Goal: Task Accomplishment & Management: Complete application form

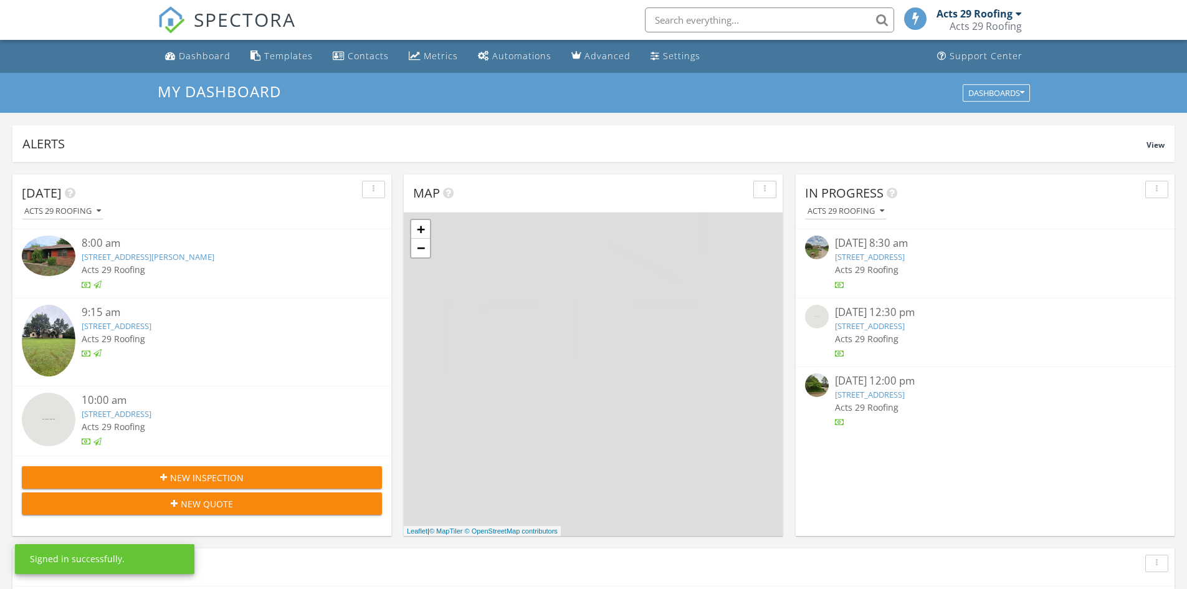
scroll to position [1153, 1206]
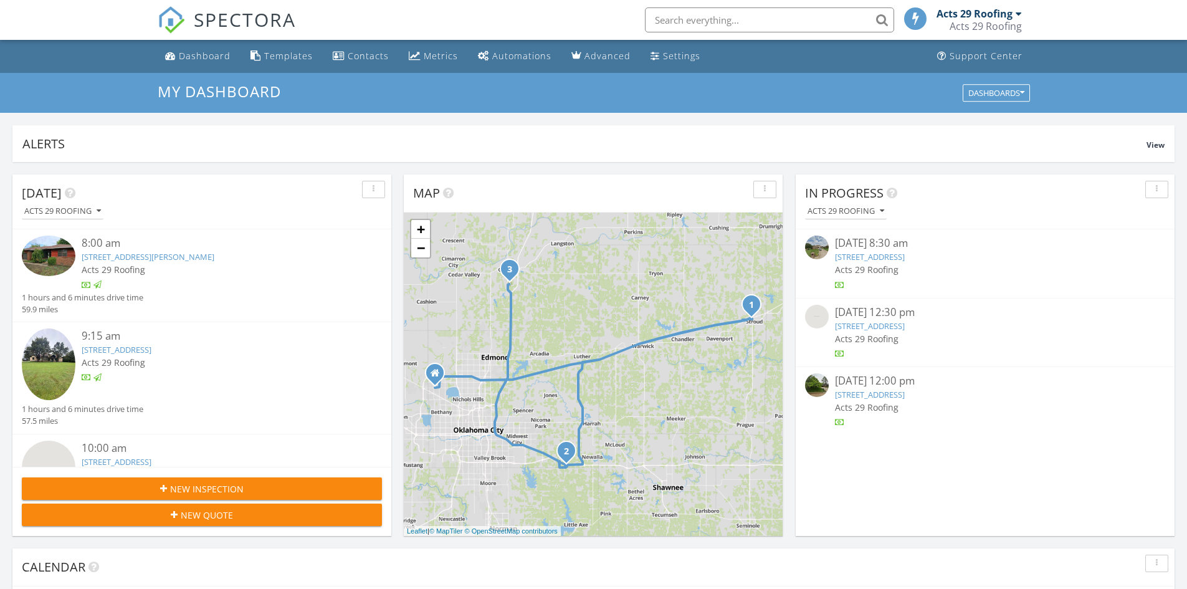
click at [201, 486] on span "New Inspection" at bounding box center [206, 488] width 73 height 13
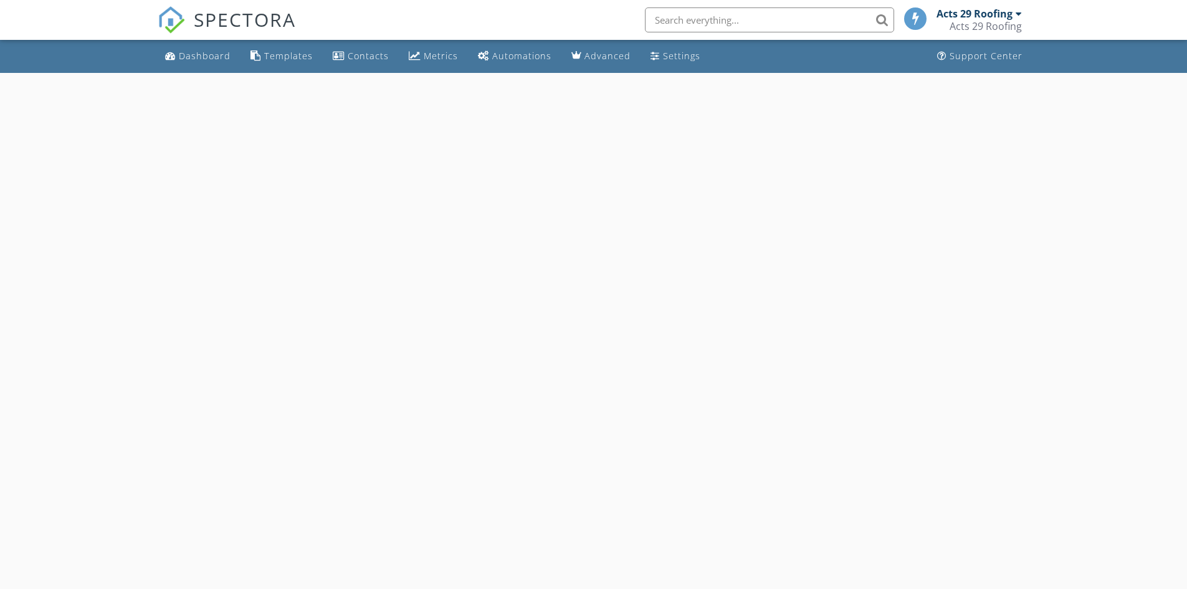
select select "7"
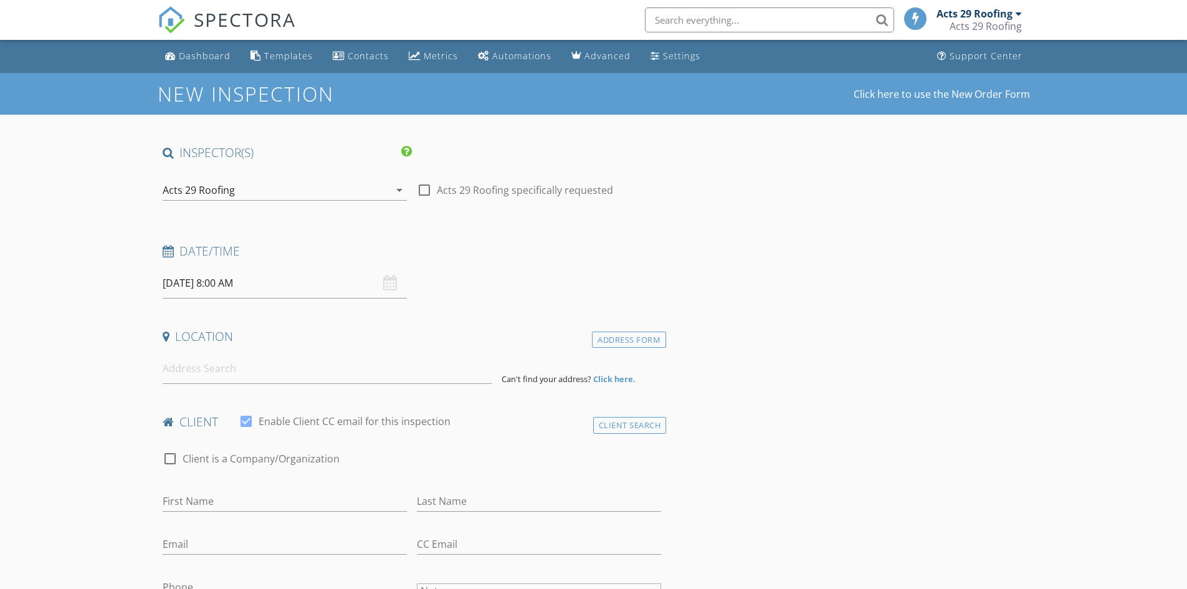
click at [235, 283] on input "08/28/2025 8:00 AM" at bounding box center [285, 283] width 244 height 31
type input "08/29/2025 8:00 AM"
type input "09"
type input "08/29/2025 9:00 AM"
click at [234, 487] on span at bounding box center [234, 489] width 9 height 12
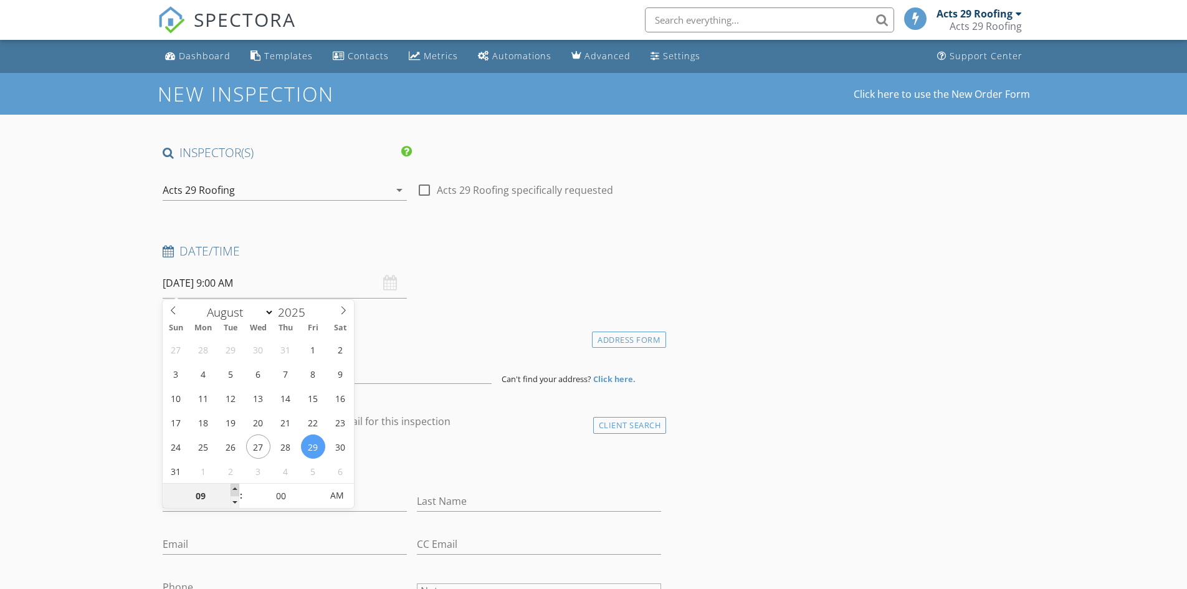
type input "10"
type input "08/29/2025 10:00 AM"
click at [234, 487] on span at bounding box center [234, 489] width 9 height 12
type input "11"
type input "08/29/2025 11:00 AM"
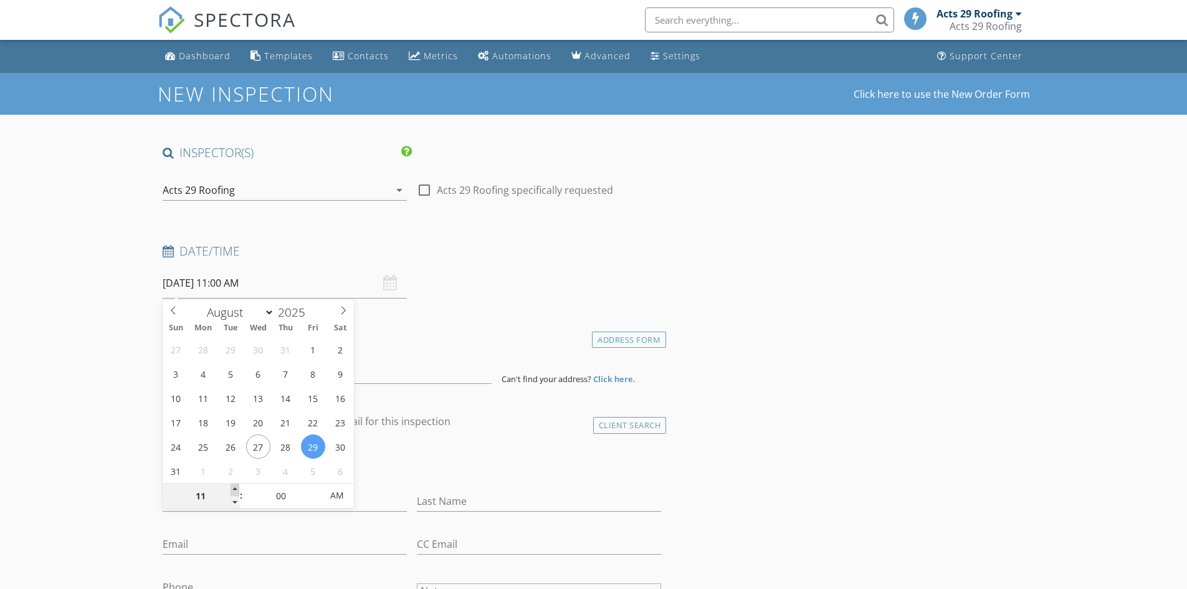
click at [234, 487] on span at bounding box center [234, 489] width 9 height 12
type input "12"
type input "08/29/2025 12:00 PM"
click at [234, 487] on span at bounding box center [234, 489] width 9 height 12
type input "05"
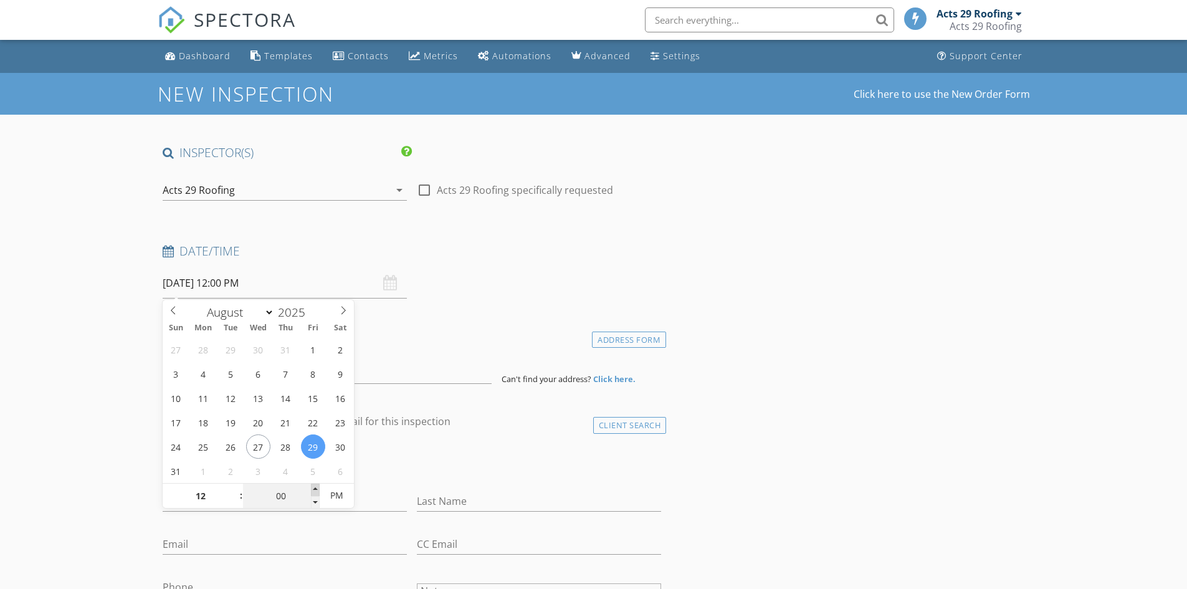
type input "08/29/2025 12:05 PM"
click at [314, 488] on span at bounding box center [315, 489] width 9 height 12
type input "10"
type input "08/29/2025 12:10 PM"
click at [314, 488] on span at bounding box center [315, 489] width 9 height 12
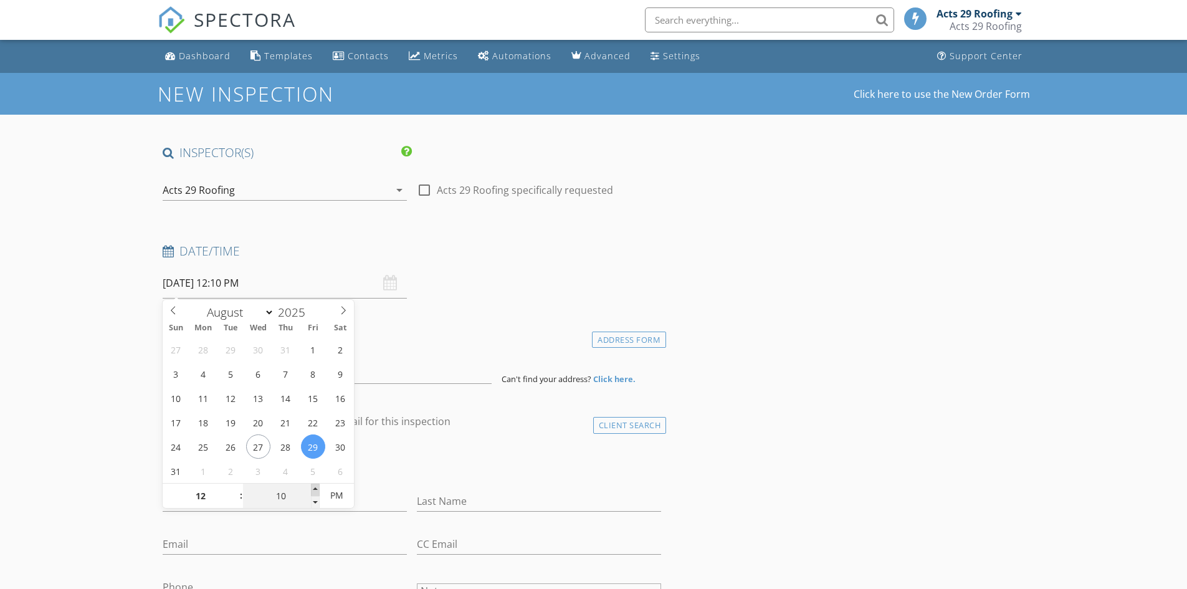
type input "15"
type input "08/29/2025 12:15 PM"
click at [314, 488] on span at bounding box center [315, 489] width 9 height 12
type input "20"
type input "08/29/2025 12:20 PM"
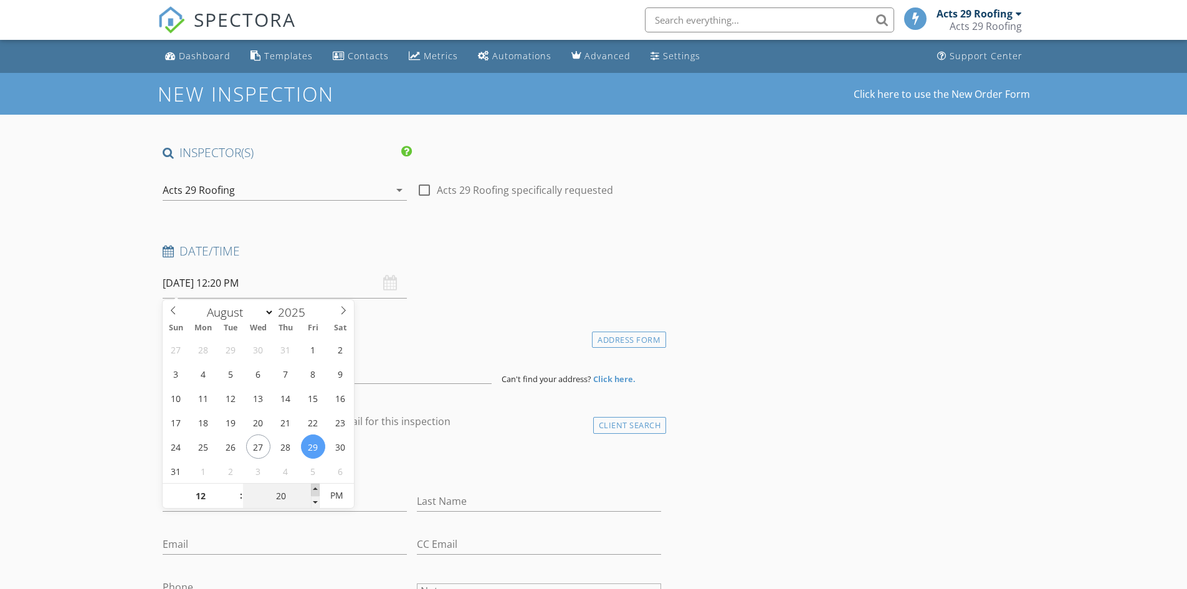
click at [314, 488] on span at bounding box center [315, 489] width 9 height 12
type input "25"
type input "08/29/2025 12:25 PM"
click at [314, 488] on span at bounding box center [315, 489] width 9 height 12
type input "30"
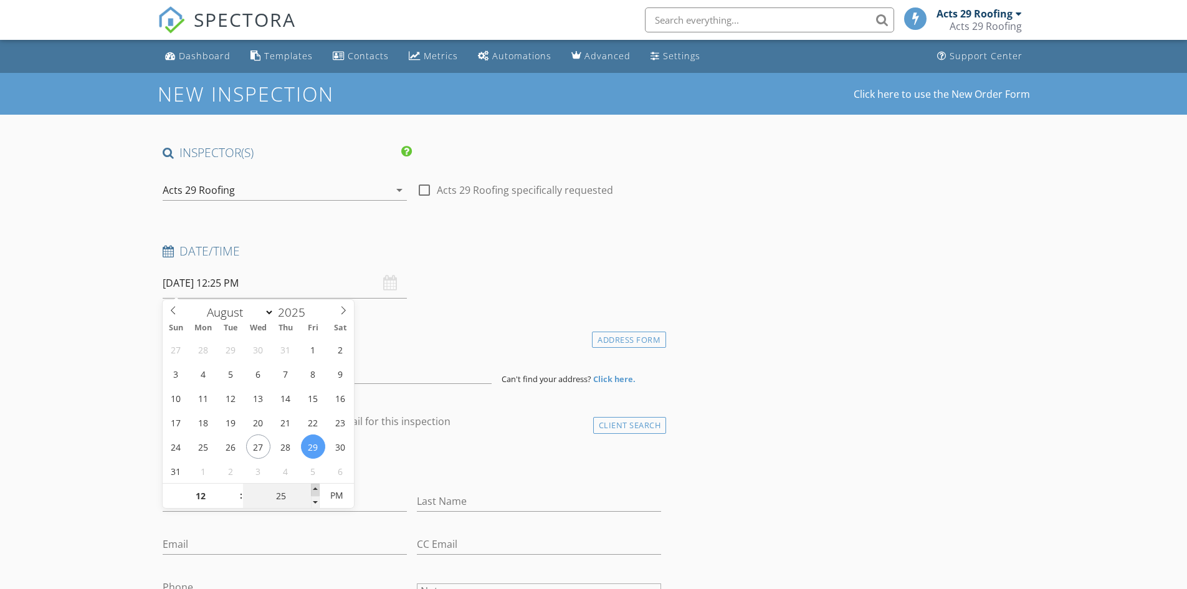
type input "08/29/2025 12:30 PM"
click at [314, 488] on span at bounding box center [315, 489] width 9 height 12
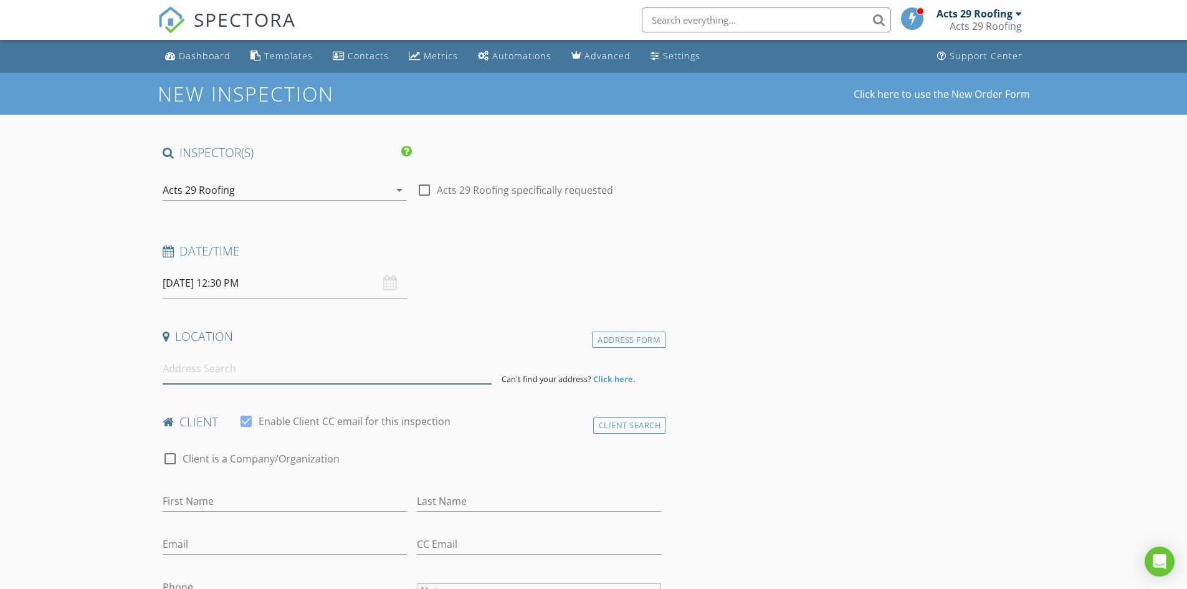
click at [186, 372] on input at bounding box center [327, 368] width 329 height 31
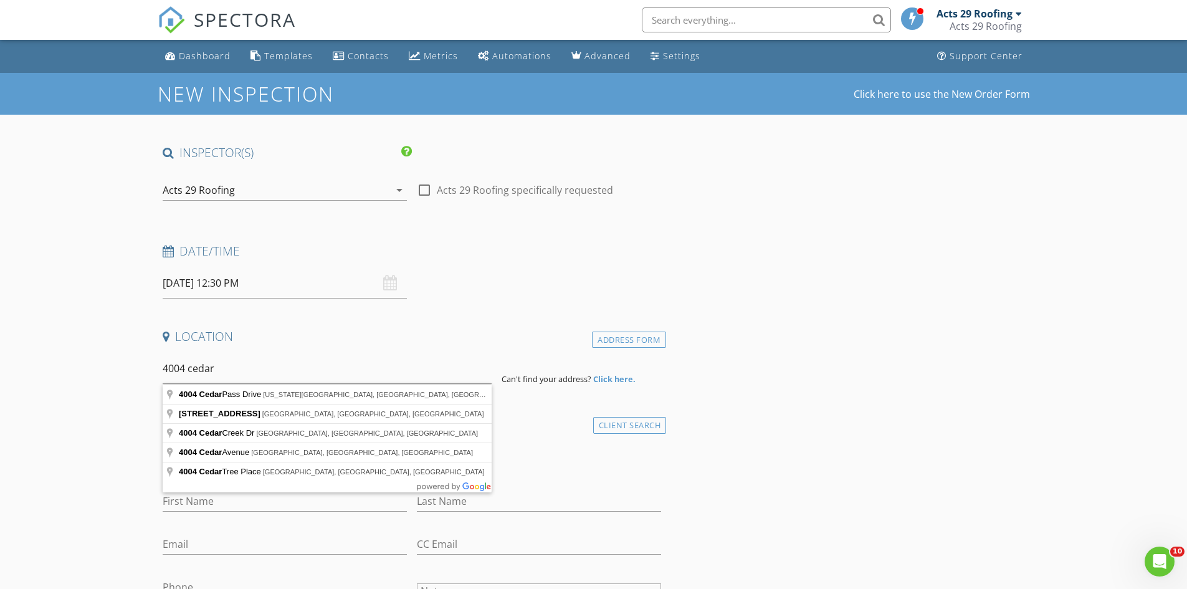
type input "4004 Cedar Pass Drive, Oklahoma City, OK, USA"
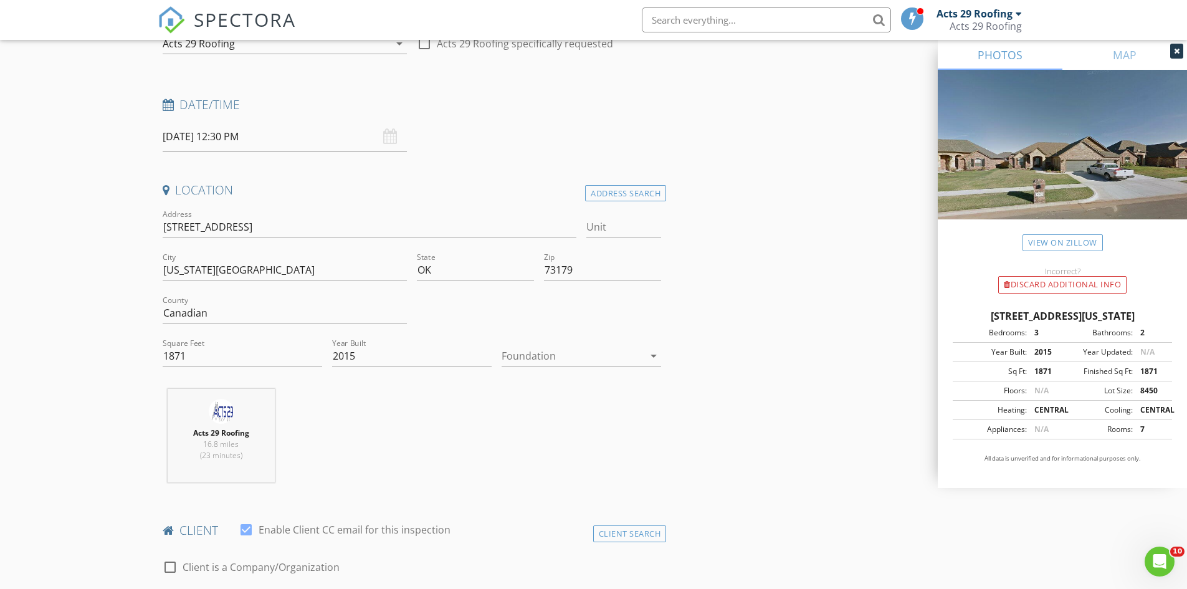
scroll to position [187, 0]
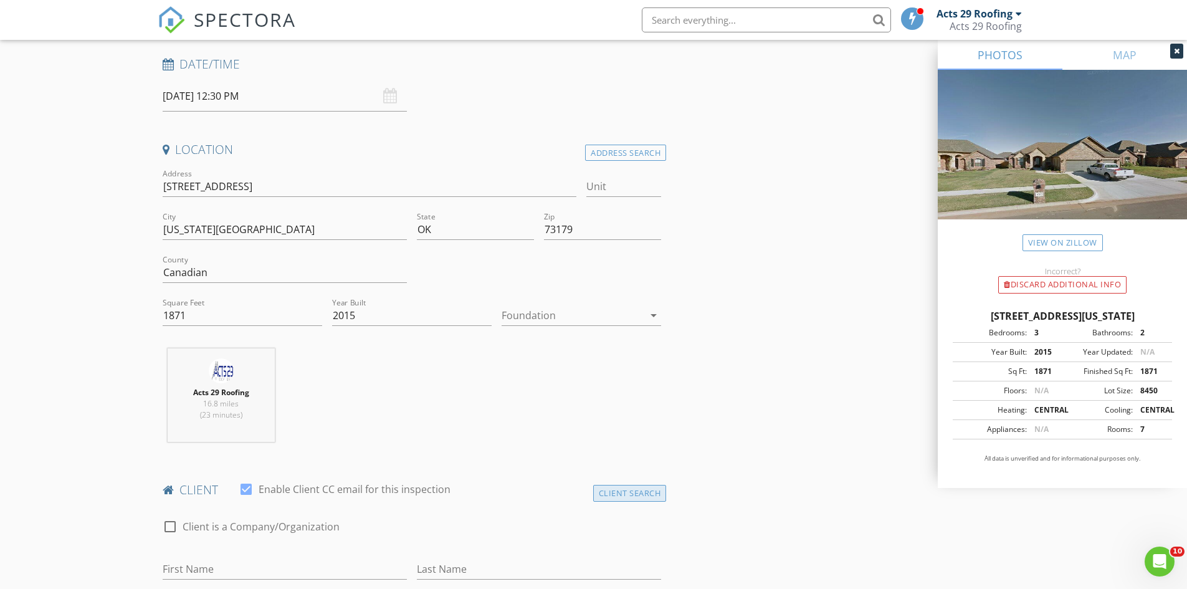
click at [617, 488] on div "Client Search" at bounding box center [629, 493] width 73 height 17
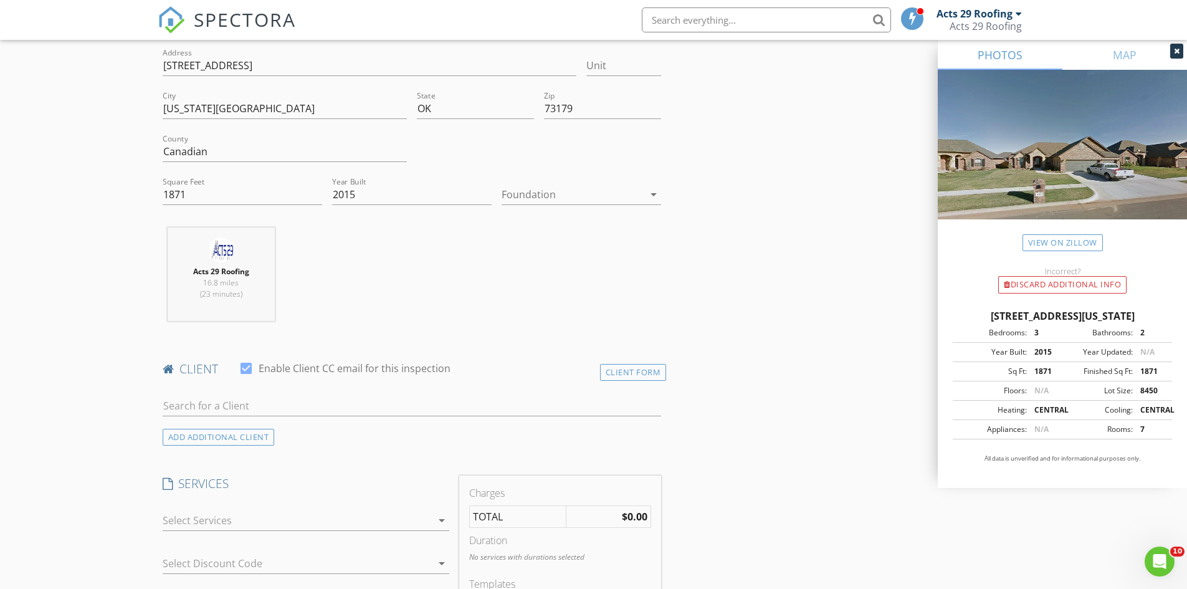
scroll to position [311, 0]
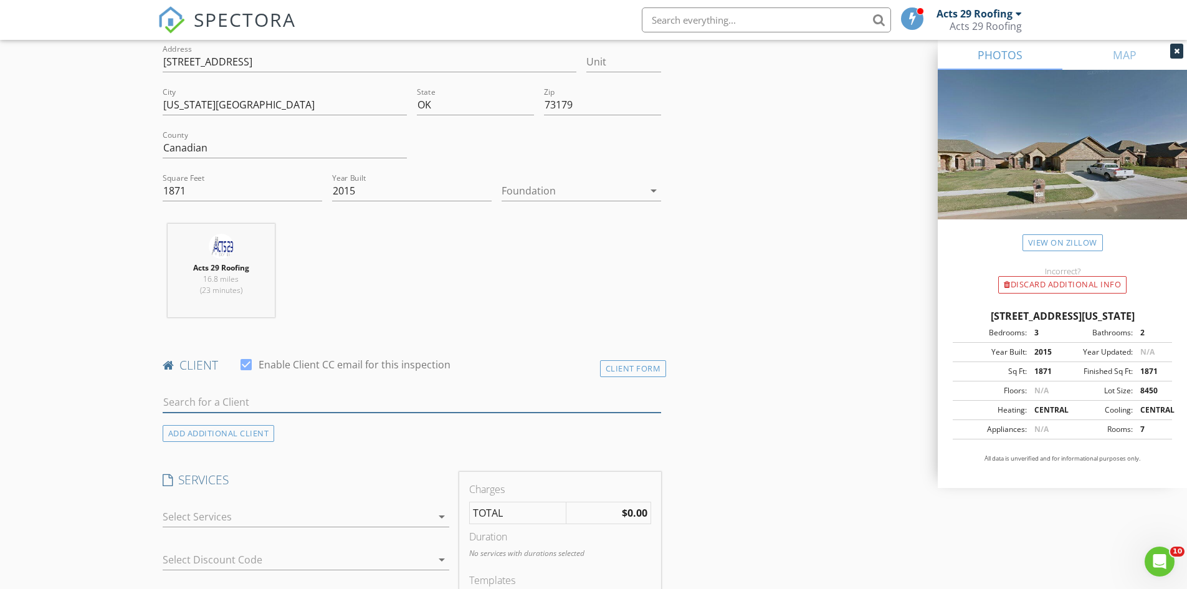
click at [176, 401] on input "text" at bounding box center [412, 402] width 499 height 21
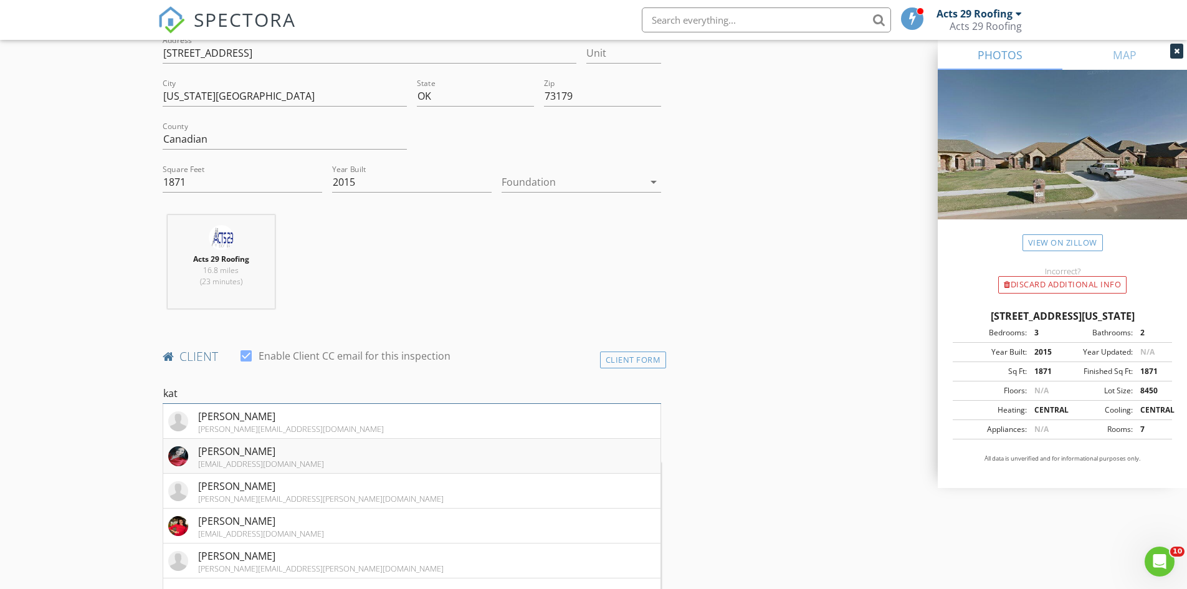
scroll to position [374, 0]
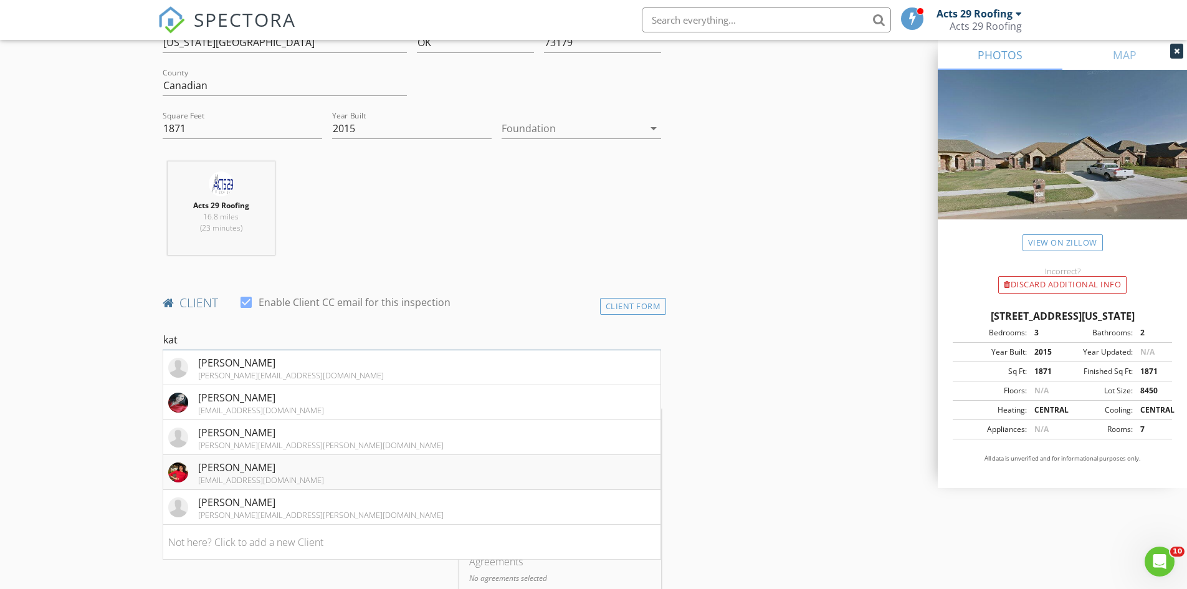
type input "kat"
click at [273, 466] on div "Kat Kosmala" at bounding box center [261, 467] width 126 height 15
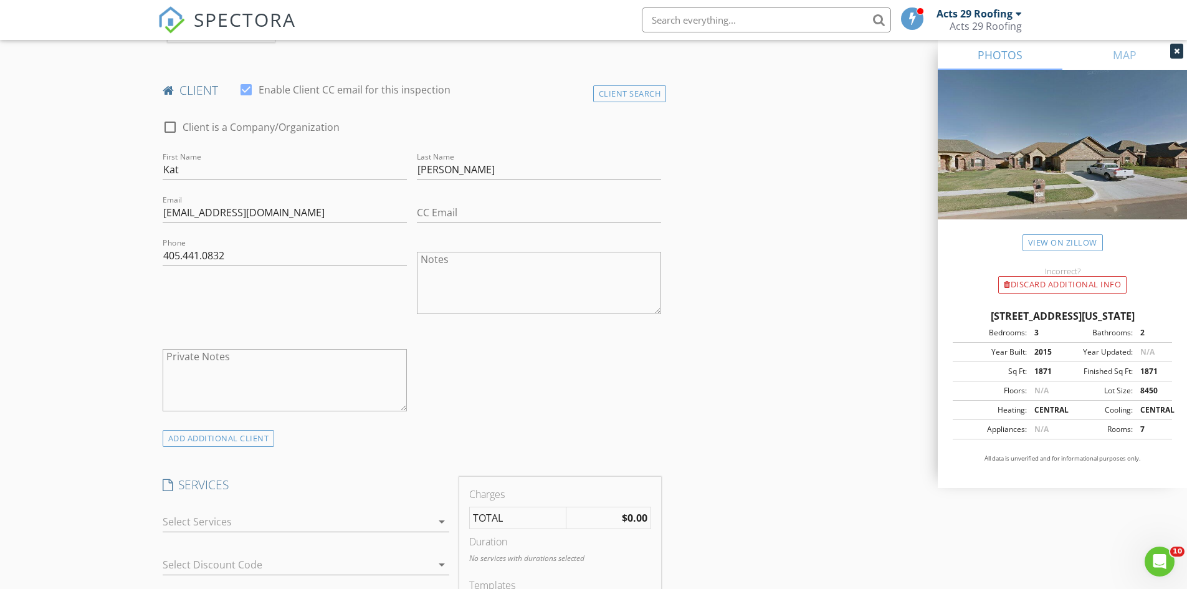
scroll to position [623, 0]
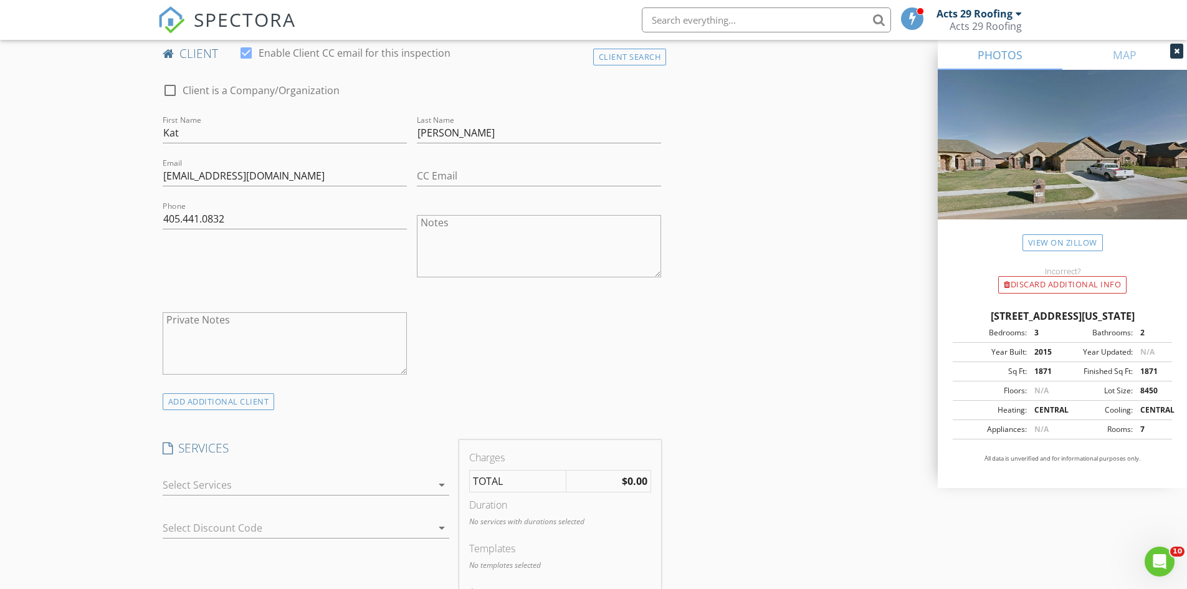
click at [249, 483] on div at bounding box center [297, 485] width 269 height 20
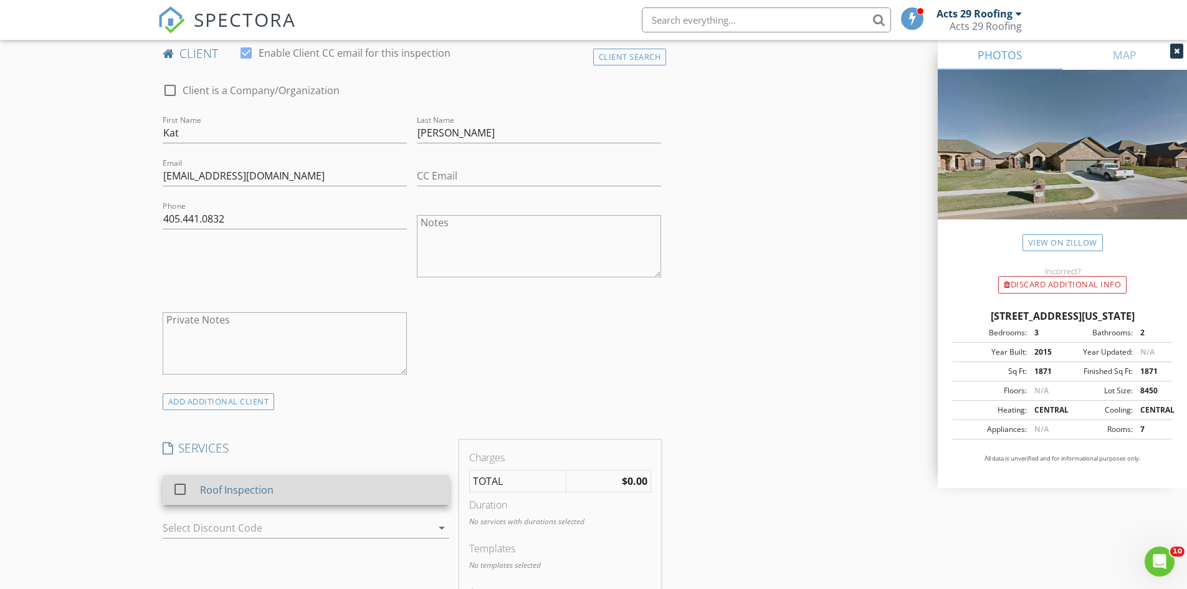
click at [249, 481] on div "Roof Inspection" at bounding box center [318, 489] width 239 height 25
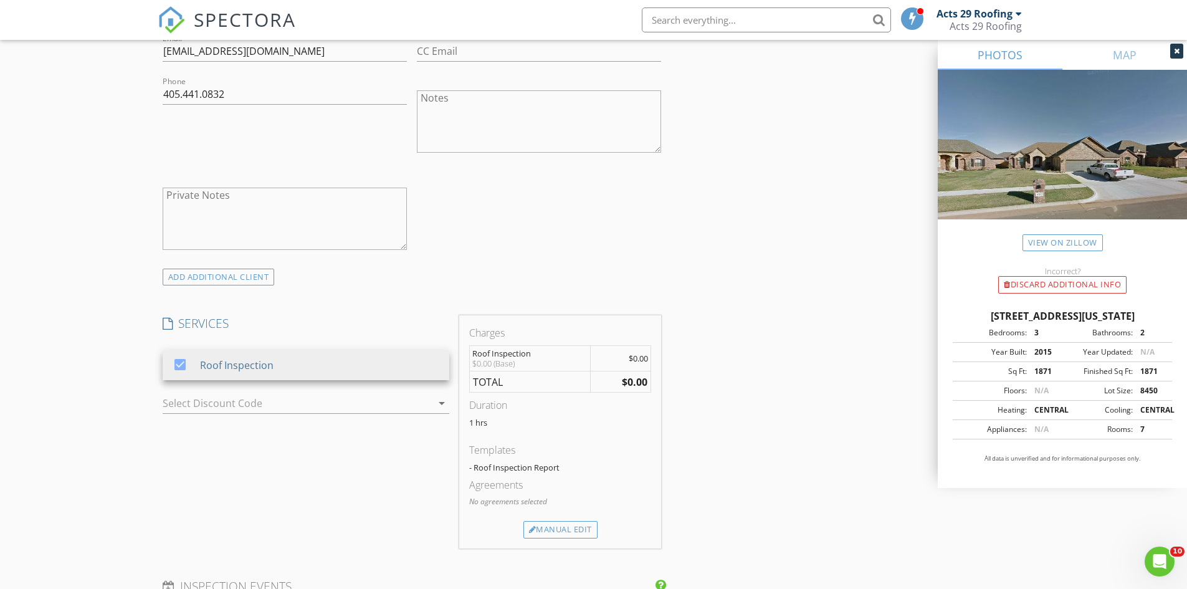
scroll to position [934, 0]
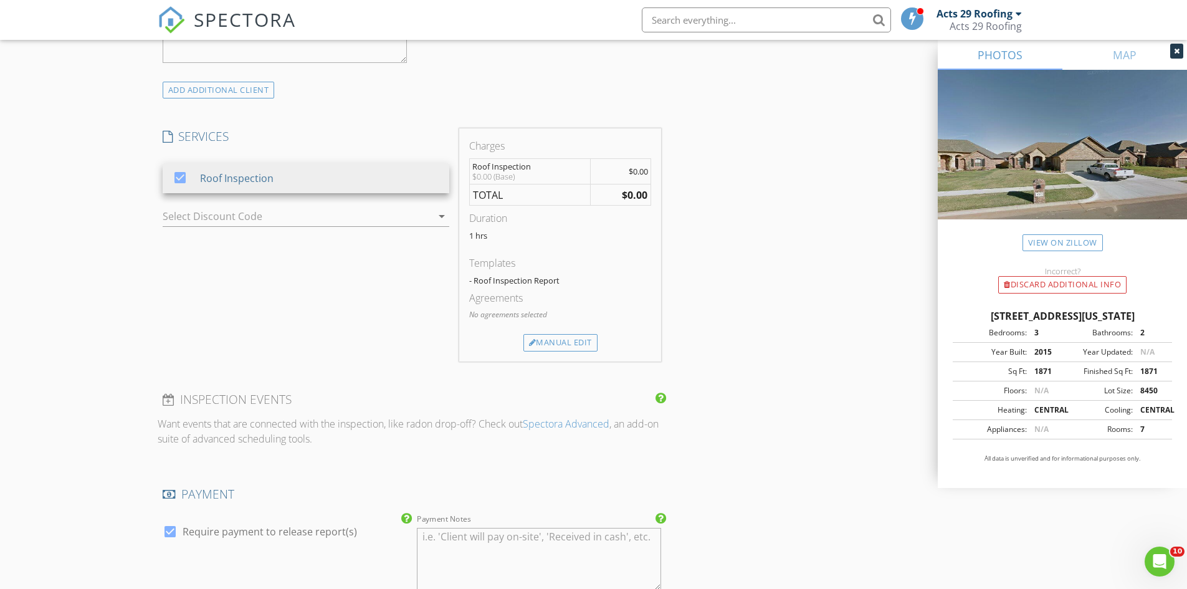
click at [169, 532] on div at bounding box center [169, 531] width 21 height 21
checkbox input "false"
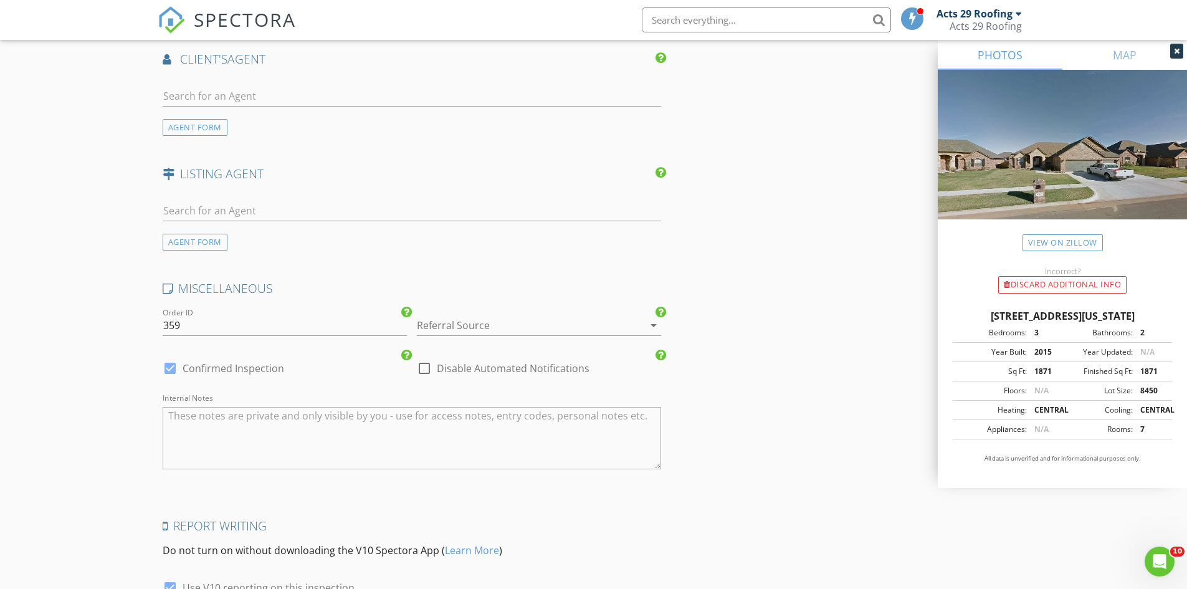
scroll to position [1646, 0]
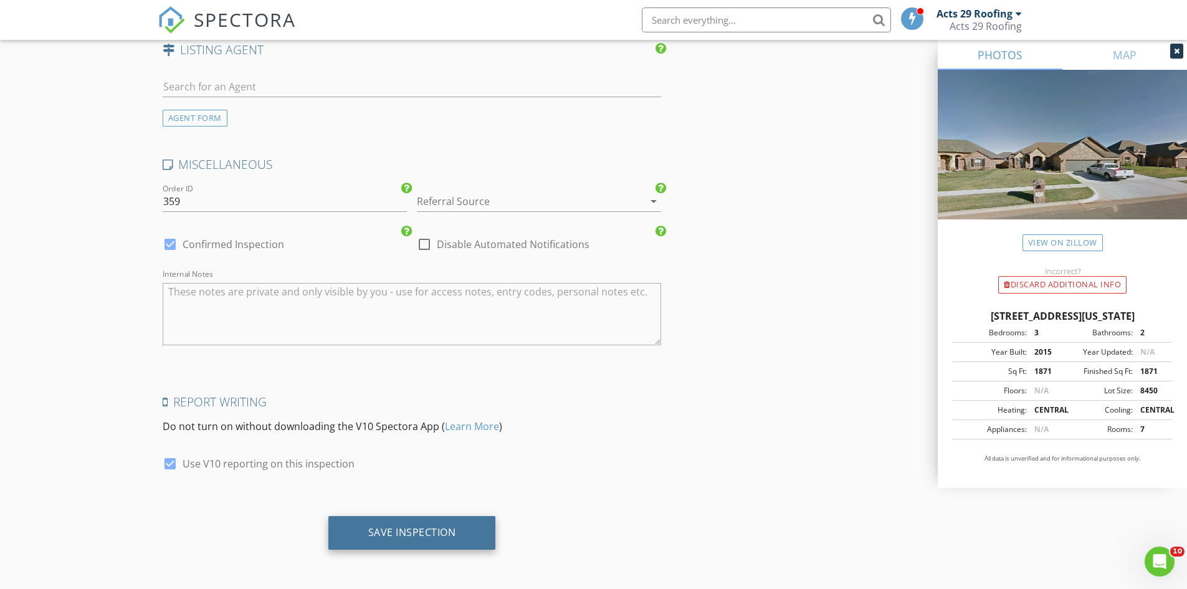
click at [385, 527] on div "Save Inspection" at bounding box center [412, 532] width 88 height 12
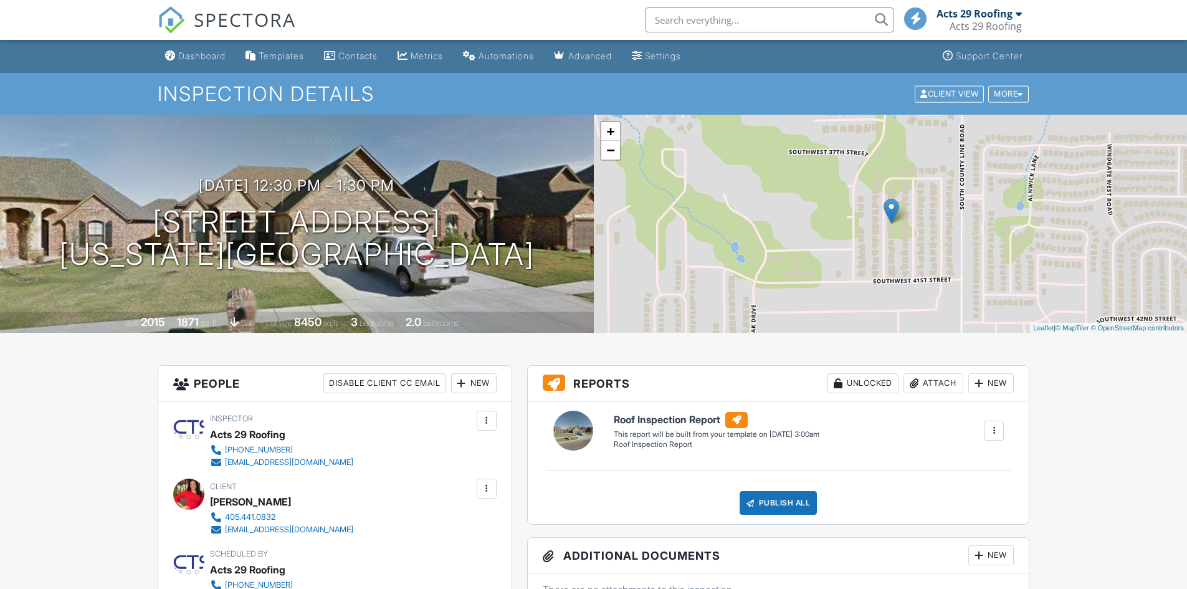
click at [199, 48] on link "Dashboard" at bounding box center [195, 56] width 70 height 23
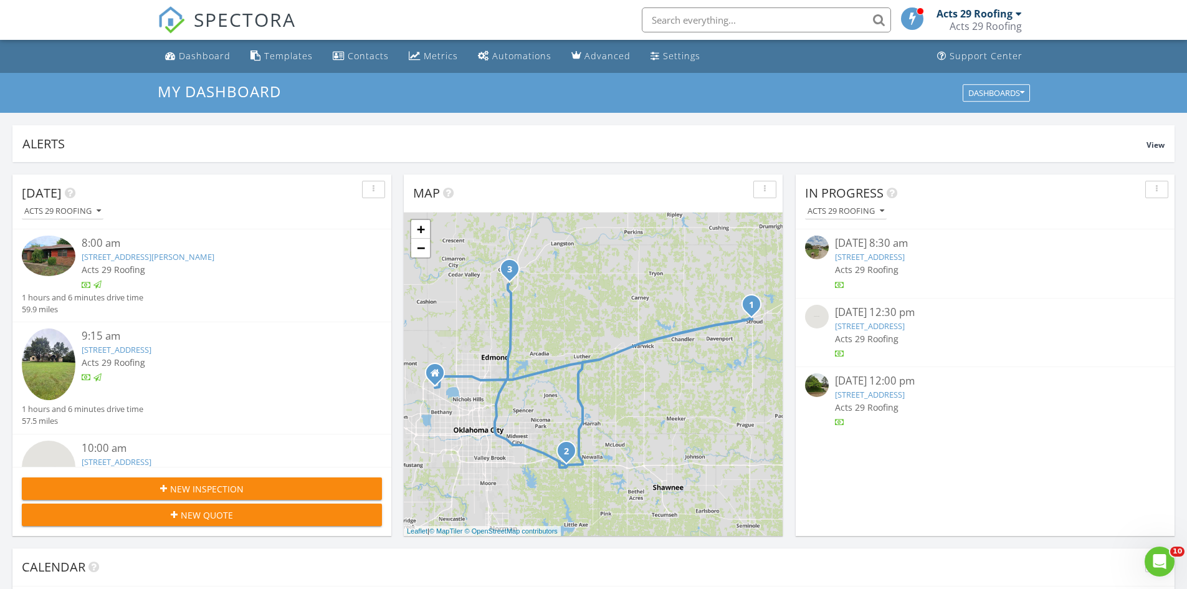
click at [195, 486] on span "New Inspection" at bounding box center [206, 488] width 73 height 13
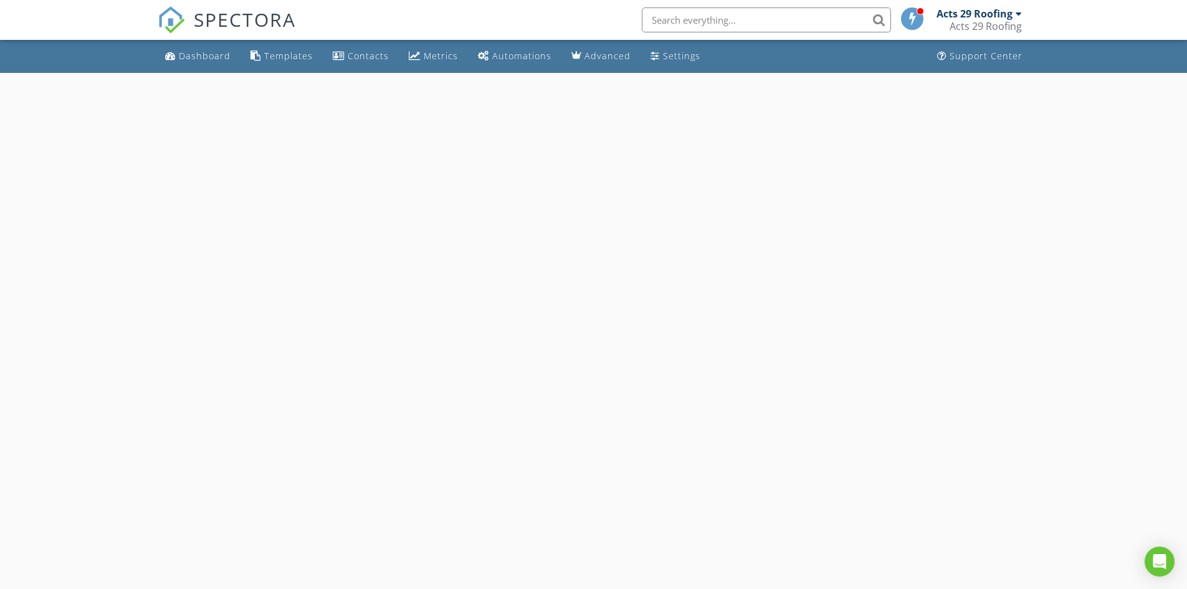
select select "7"
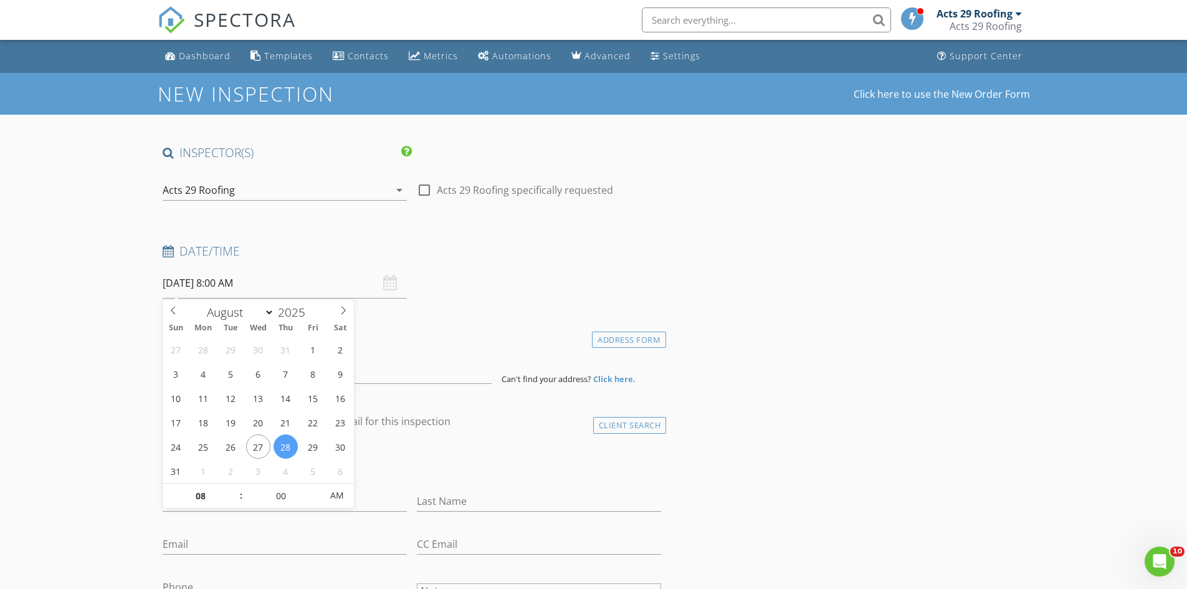
click at [242, 291] on input "08/28/2025 8:00 AM" at bounding box center [285, 283] width 244 height 31
type input "08/29/2025 8:00 AM"
type input "09"
type input "08/29/2025 9:00 AM"
click at [235, 488] on span at bounding box center [234, 489] width 9 height 12
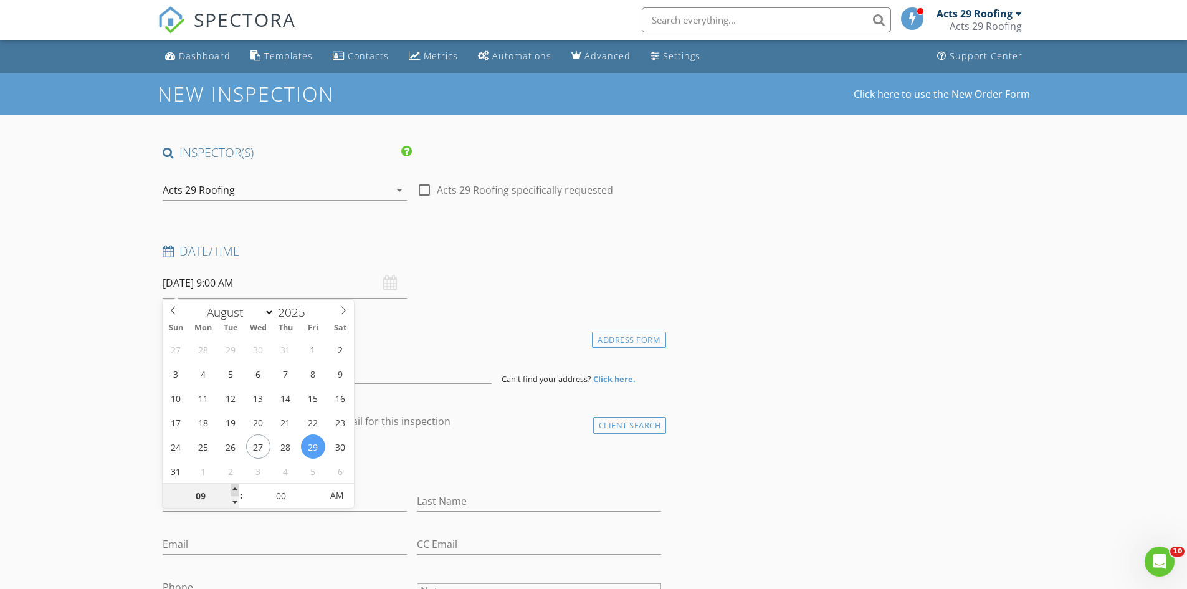
type input "10"
type input "08/29/2025 10:00 AM"
click at [235, 488] on span at bounding box center [234, 489] width 9 height 12
type input "11"
type input "08/29/2025 11:00 AM"
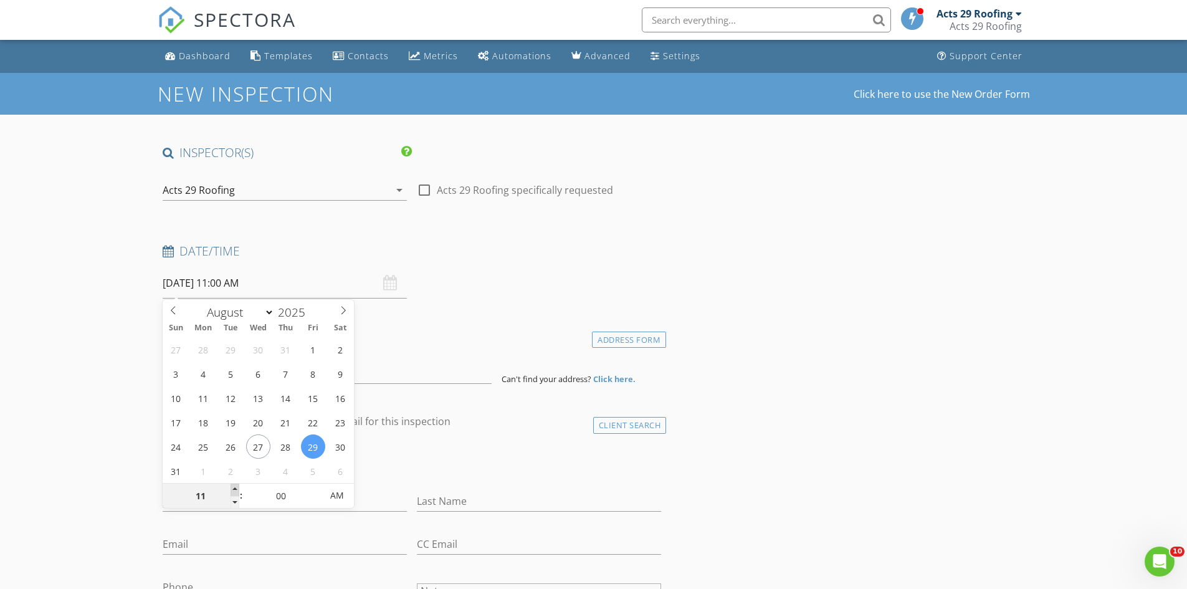
click at [235, 488] on span at bounding box center [234, 489] width 9 height 12
type input "12"
type input "08/29/2025 12:00 PM"
click at [235, 488] on span at bounding box center [234, 489] width 9 height 12
type input "01"
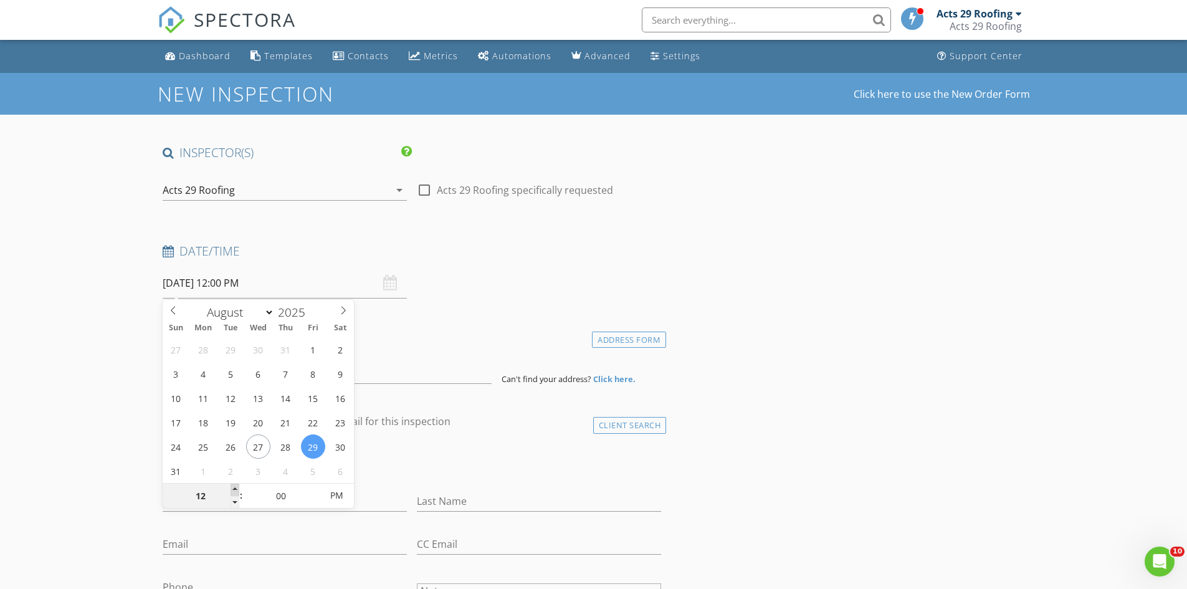
type input "08/29/2025 1:00 PM"
click at [235, 488] on span at bounding box center [234, 489] width 9 height 12
type input "02"
type input "08/29/2025 2:00 PM"
click at [235, 488] on span at bounding box center [234, 489] width 9 height 12
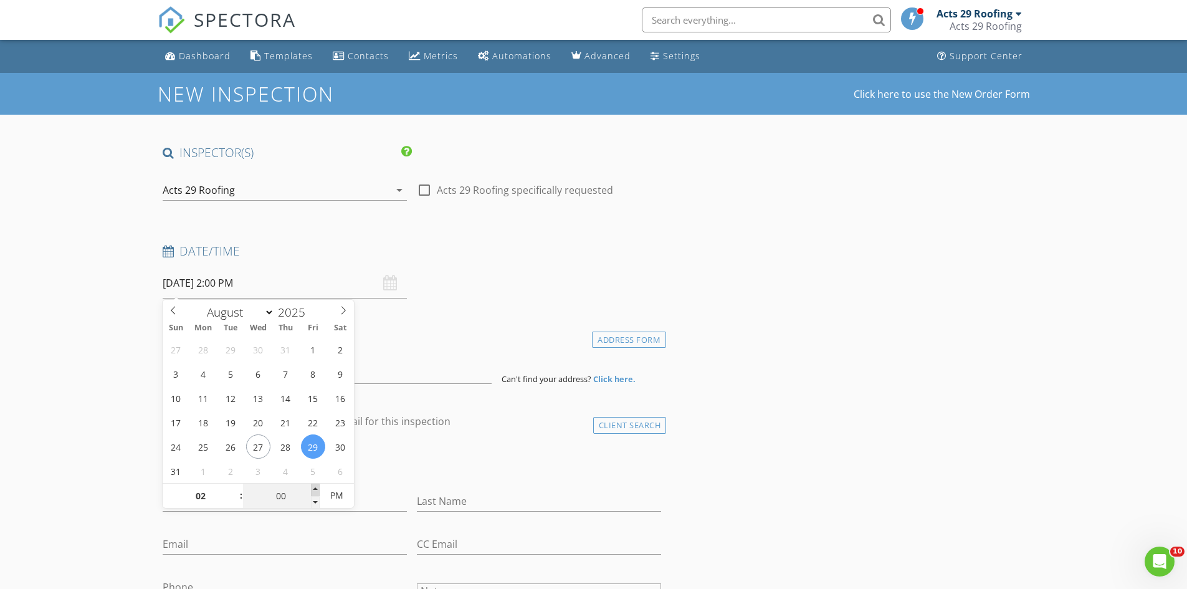
type input "05"
type input "08/29/2025 2:05 PM"
click at [316, 487] on span at bounding box center [315, 489] width 9 height 12
type input "10"
type input "08/29/2025 2:10 PM"
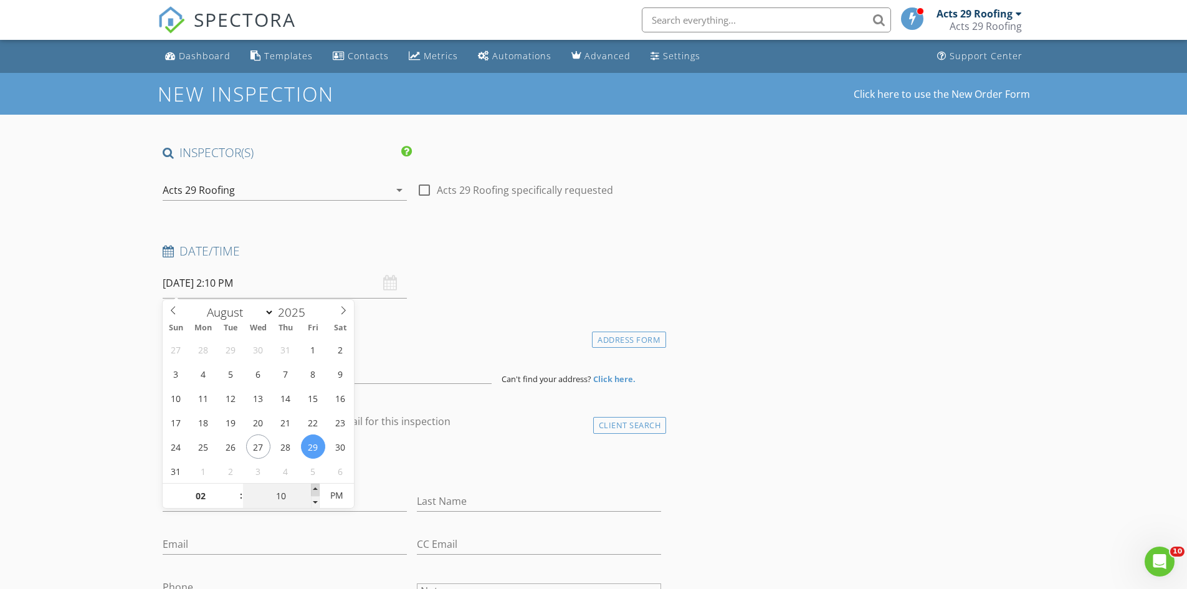
click at [316, 487] on span at bounding box center [315, 489] width 9 height 12
type input "15"
type input "08/29/2025 2:15 PM"
click at [316, 487] on span at bounding box center [315, 489] width 9 height 12
type input "20"
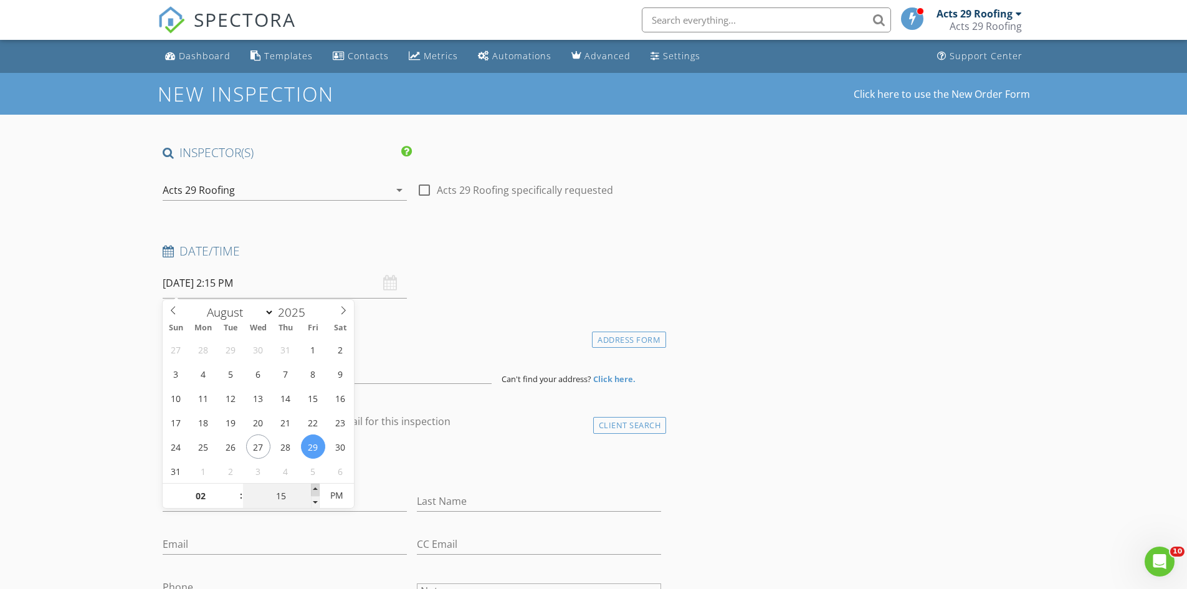
type input "08/29/2025 2:20 PM"
click at [316, 487] on span at bounding box center [315, 489] width 9 height 12
type input "25"
type input "08/29/2025 2:25 PM"
click at [316, 487] on span at bounding box center [315, 489] width 9 height 12
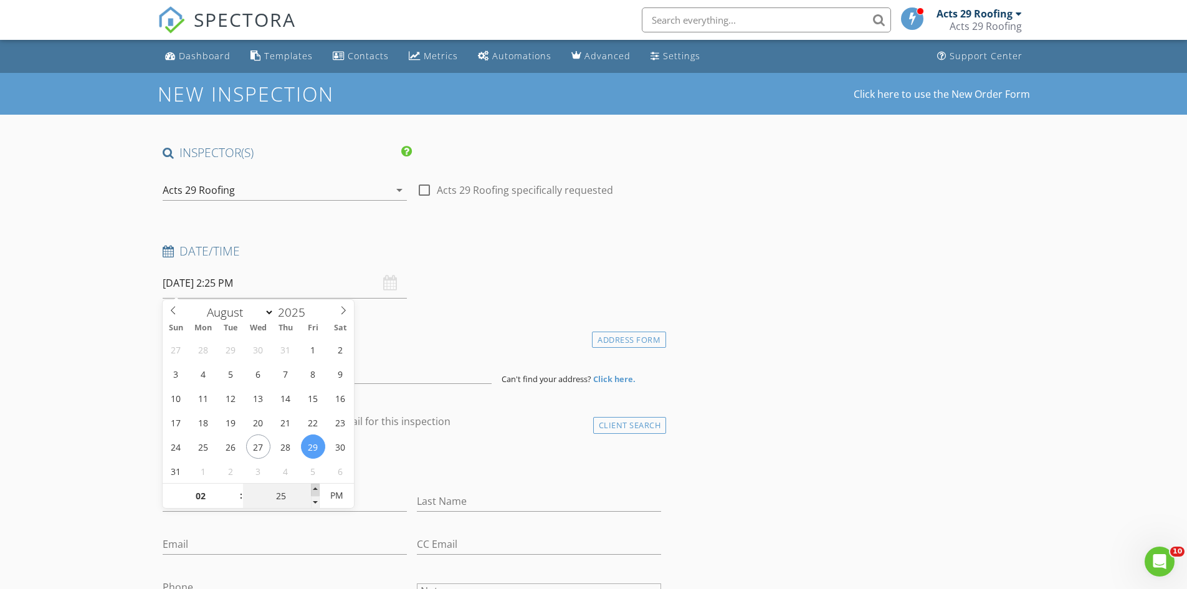
type input "30"
type input "[DATE] 2:30 PM"
click at [316, 487] on span at bounding box center [315, 489] width 9 height 12
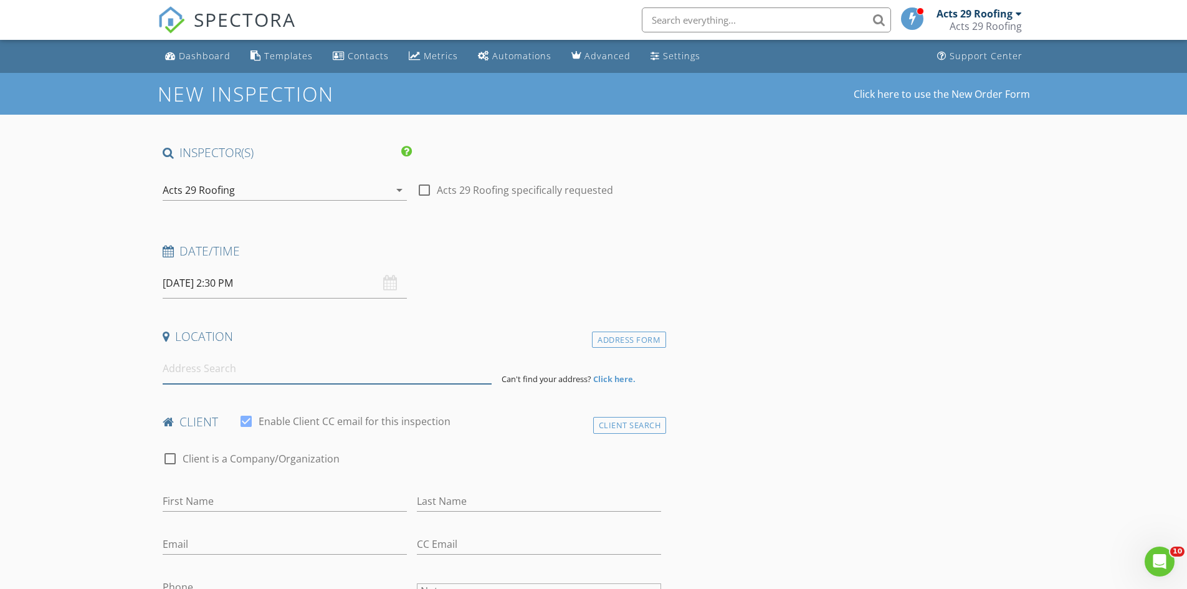
click at [192, 372] on input at bounding box center [327, 368] width 329 height 31
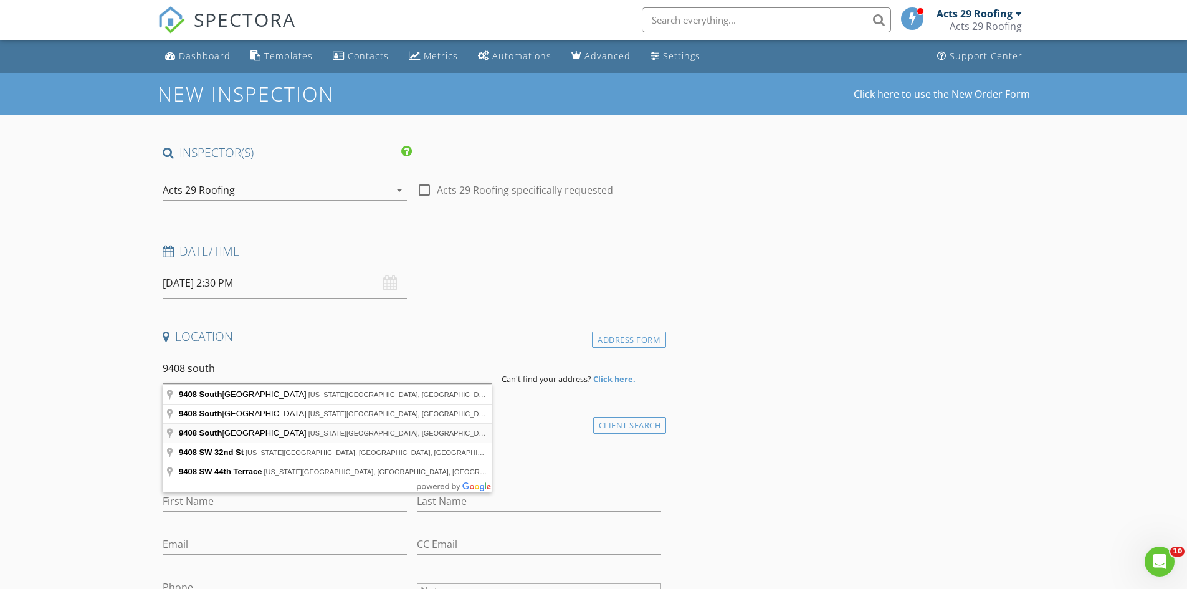
type input "9408 Southlake Drive, Oklahoma City, OK, USA"
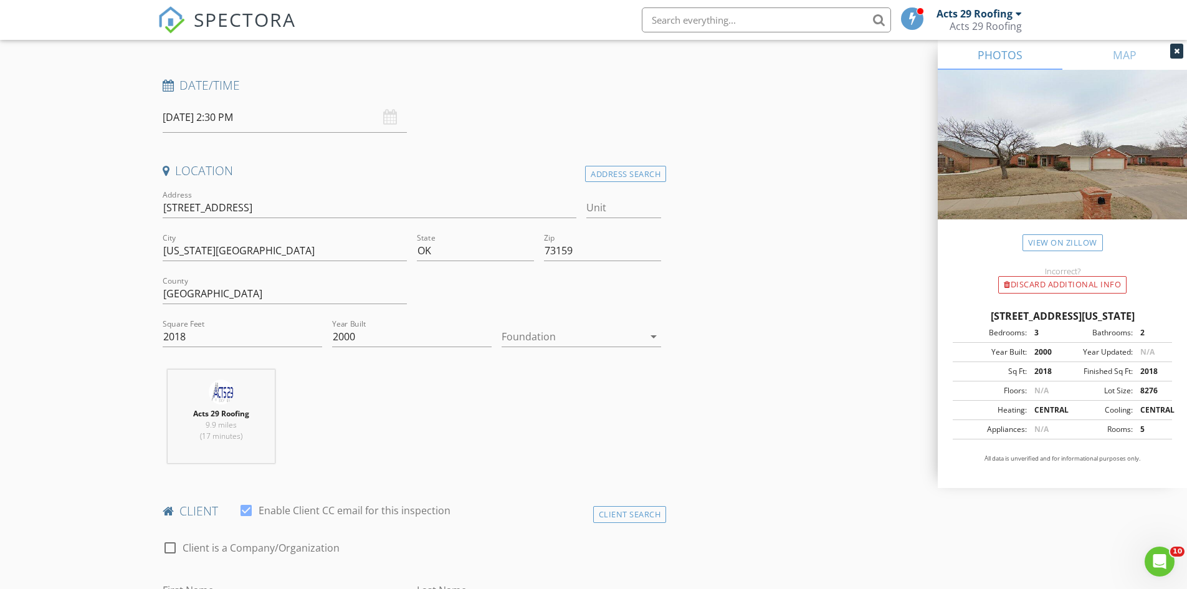
scroll to position [249, 0]
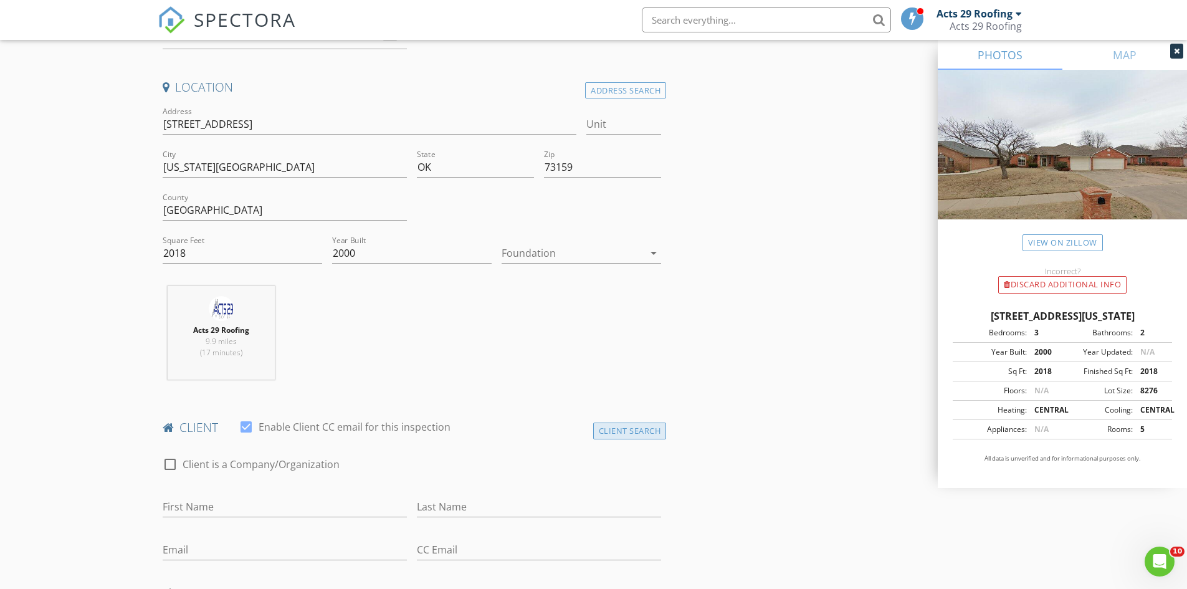
click at [640, 433] on div "Client Search" at bounding box center [629, 430] width 73 height 17
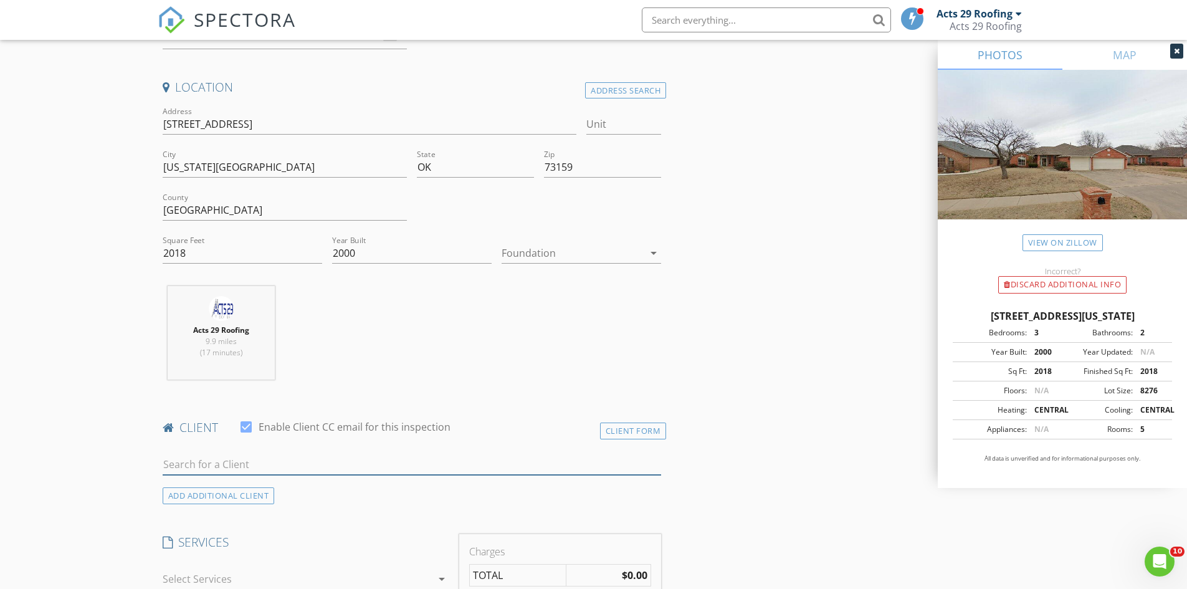
click at [265, 463] on input "text" at bounding box center [412, 464] width 499 height 21
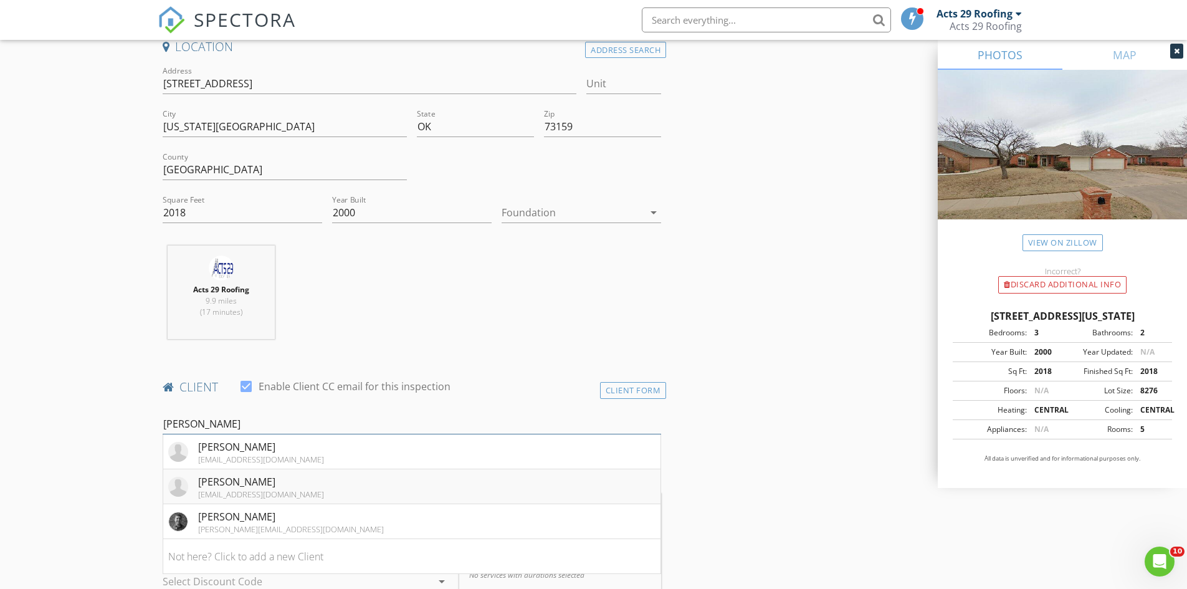
scroll to position [311, 0]
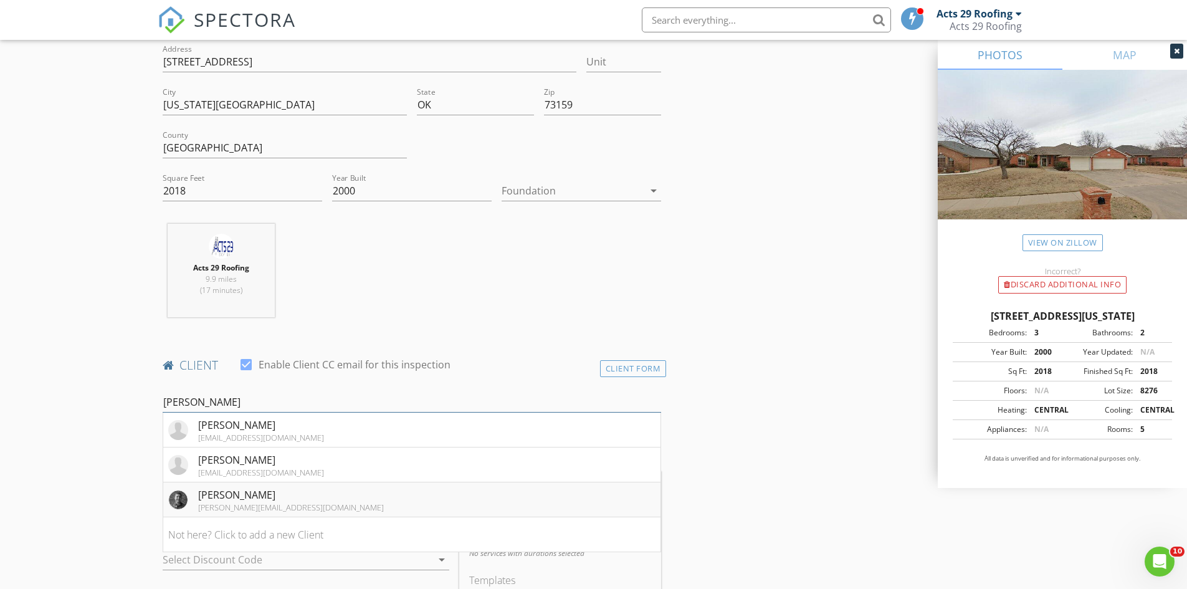
type input "cole"
click at [257, 501] on div "[PERSON_NAME]" at bounding box center [291, 494] width 186 height 15
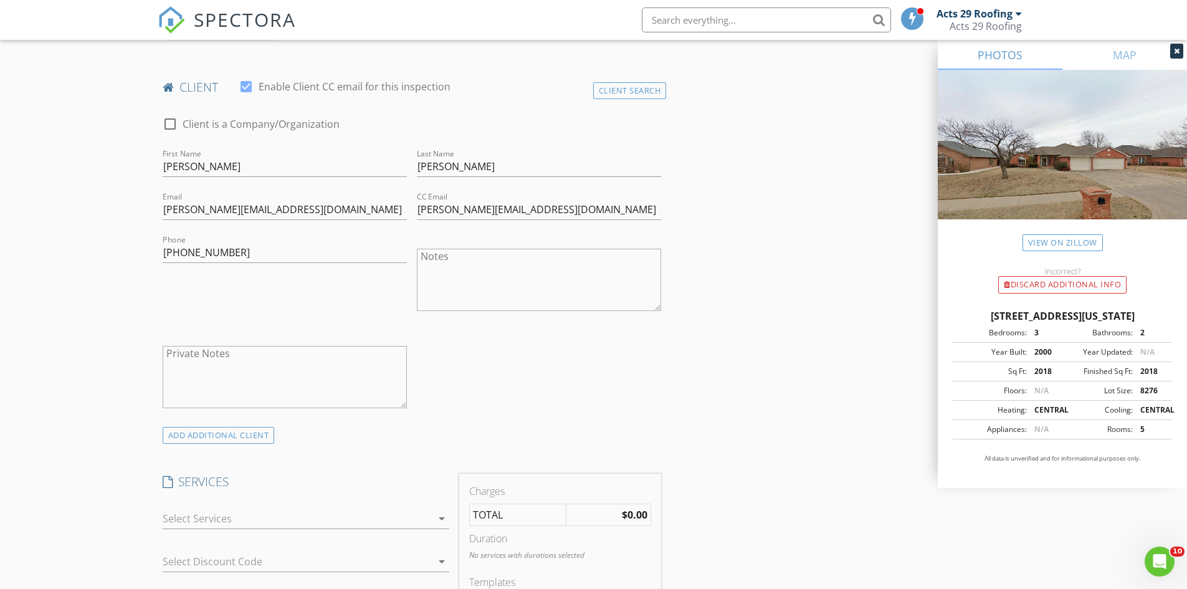
scroll to position [685, 0]
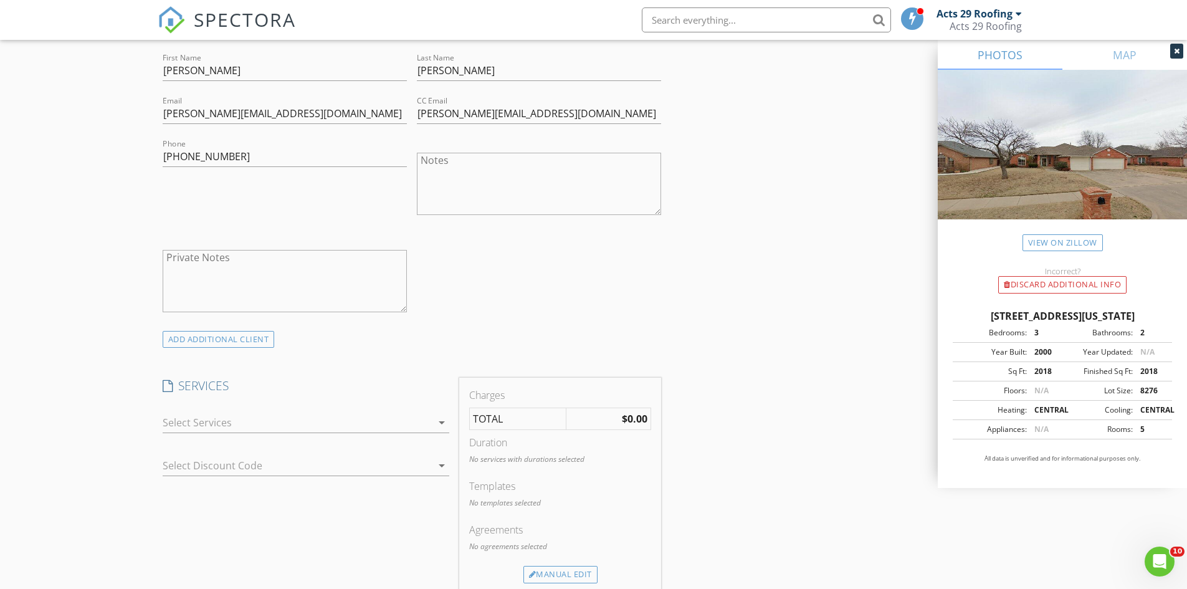
click at [220, 423] on div at bounding box center [297, 422] width 269 height 20
click at [220, 423] on div "Roof Inspection" at bounding box center [235, 427] width 73 height 15
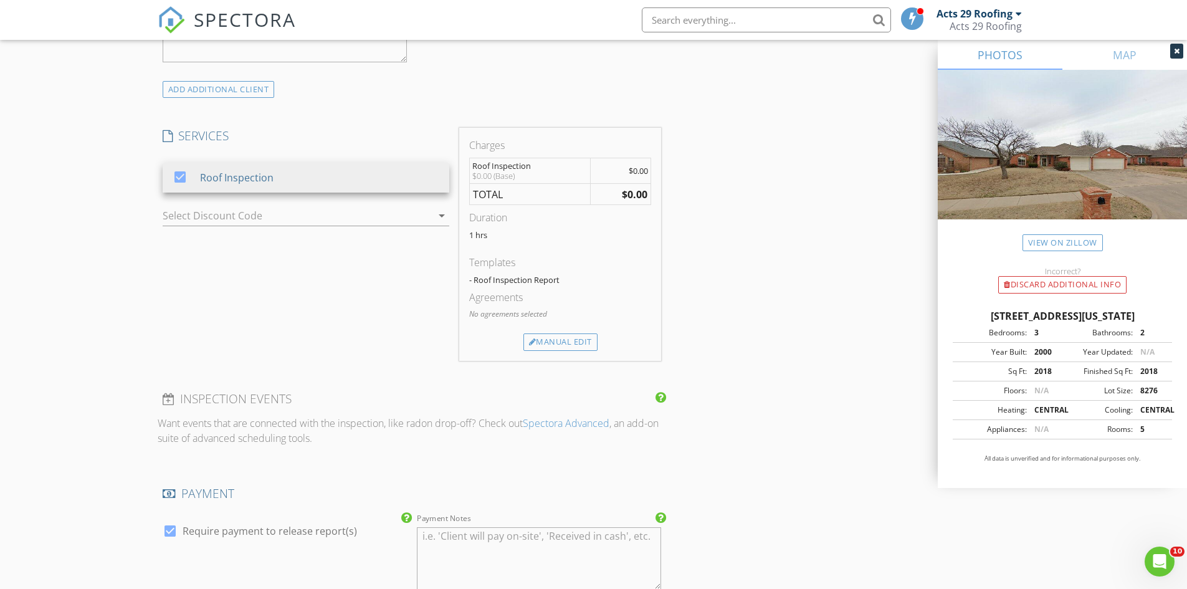
scroll to position [1121, 0]
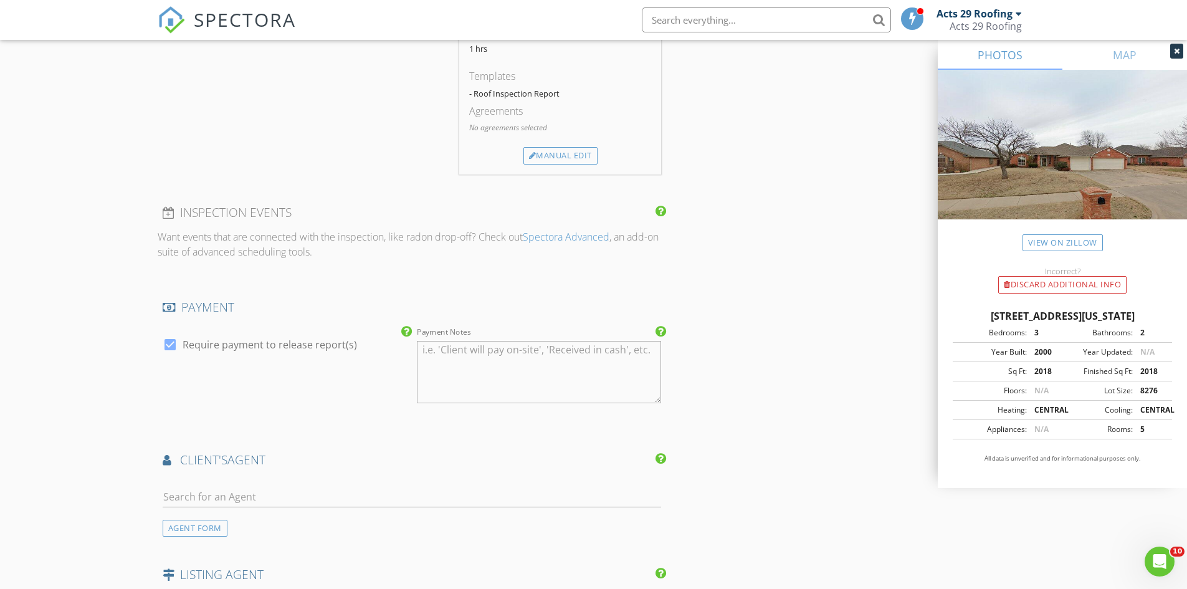
click at [172, 344] on div at bounding box center [169, 344] width 21 height 21
checkbox input "false"
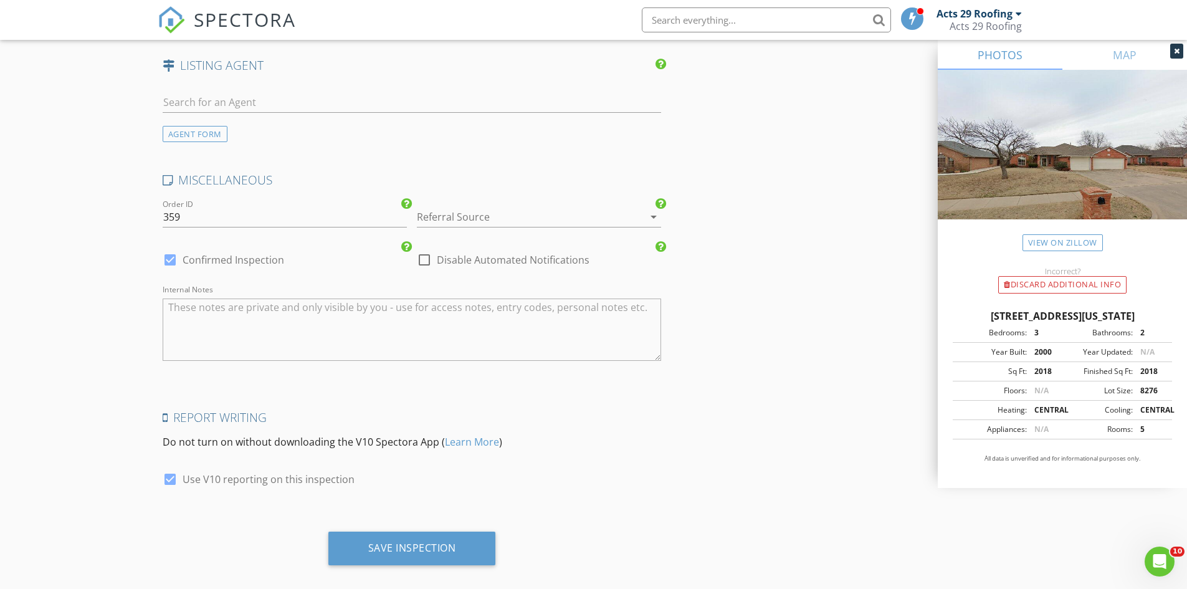
scroll to position [1646, 0]
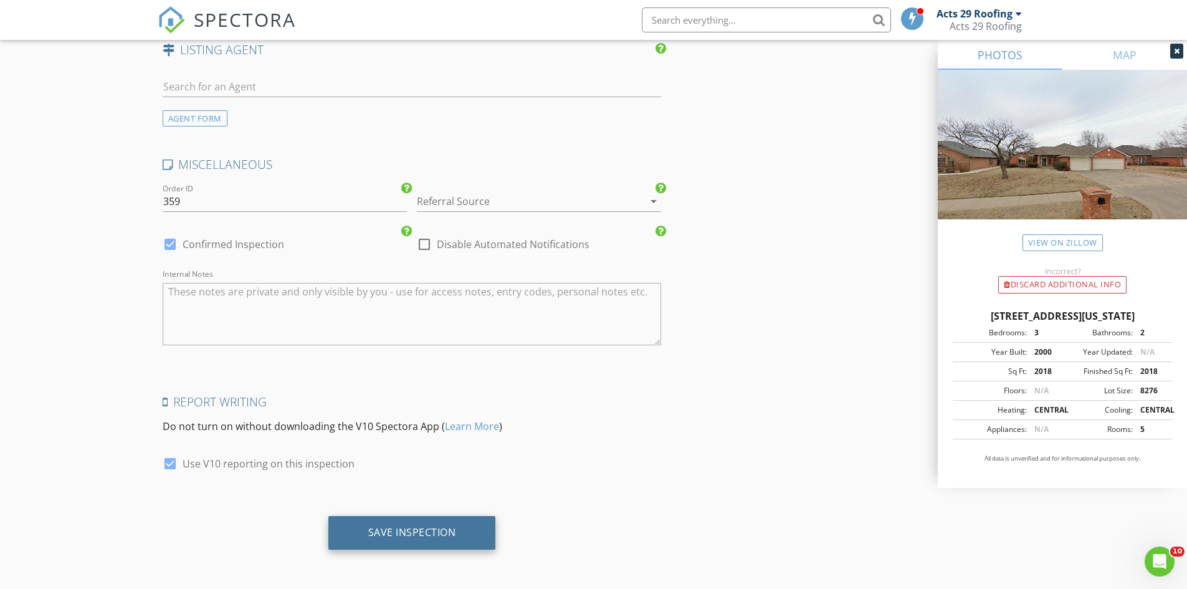
click at [393, 529] on div "Save Inspection" at bounding box center [412, 532] width 88 height 12
